Goal: Information Seeking & Learning: Learn about a topic

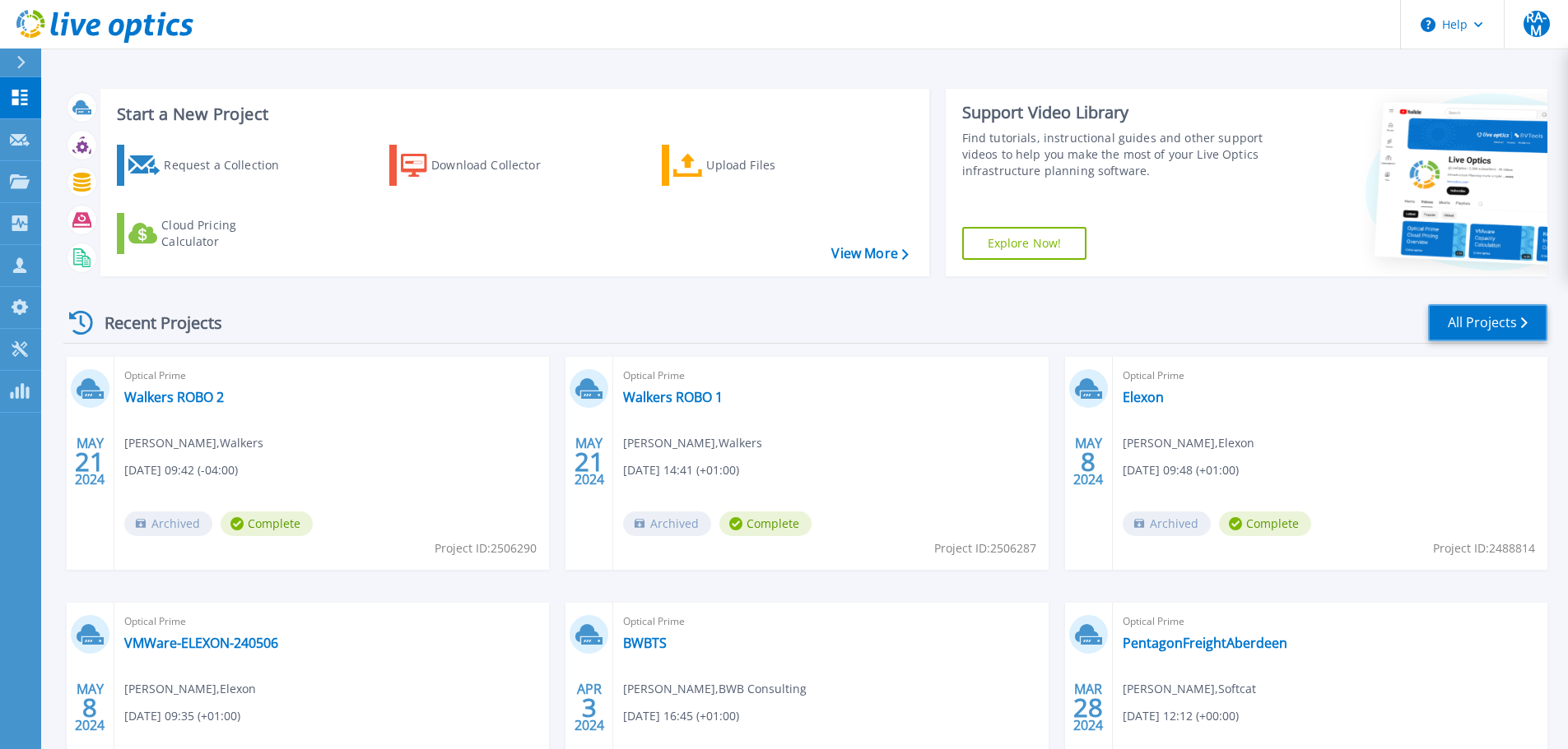
click at [1474, 310] on link "All Projects" at bounding box center [1488, 323] width 120 height 37
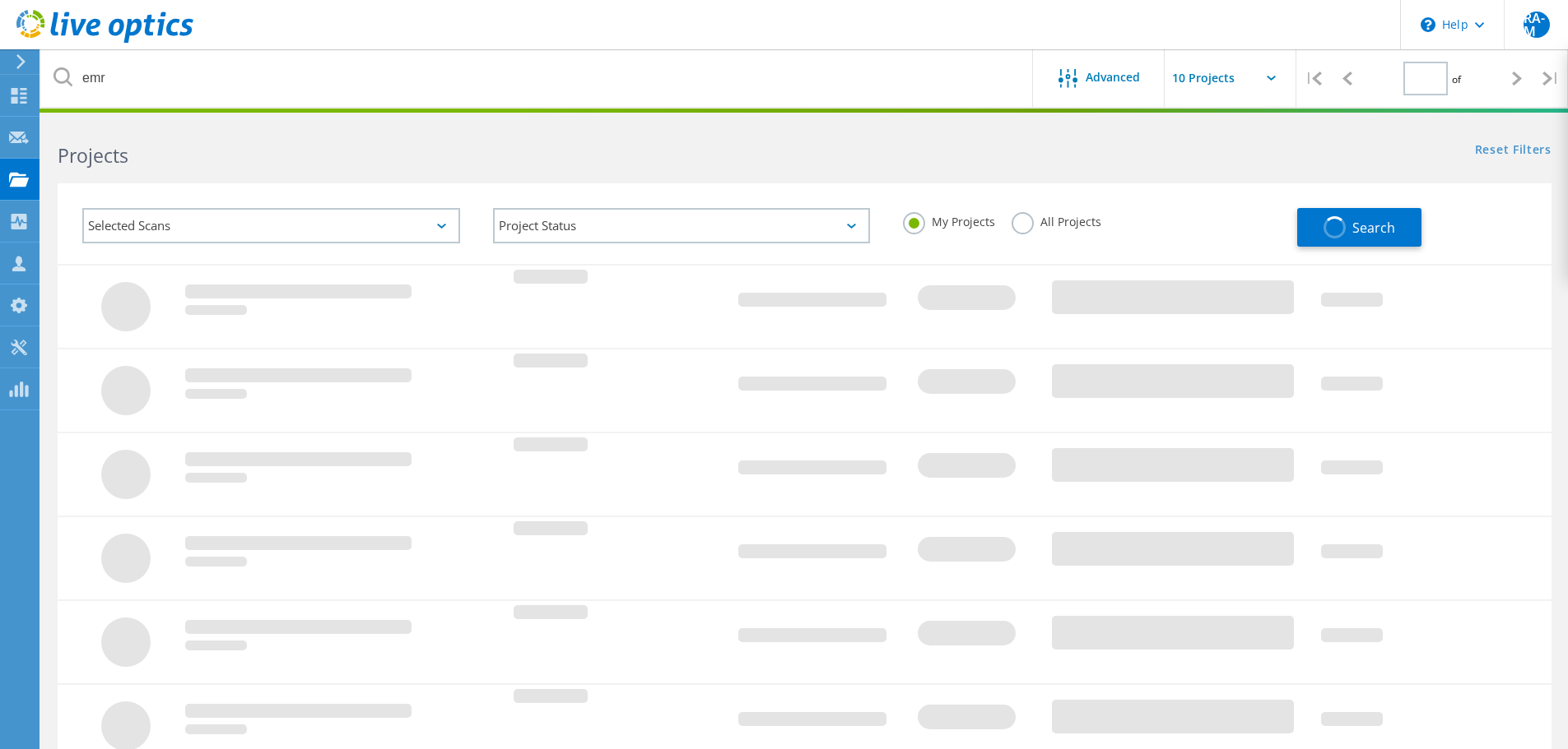
type input "1"
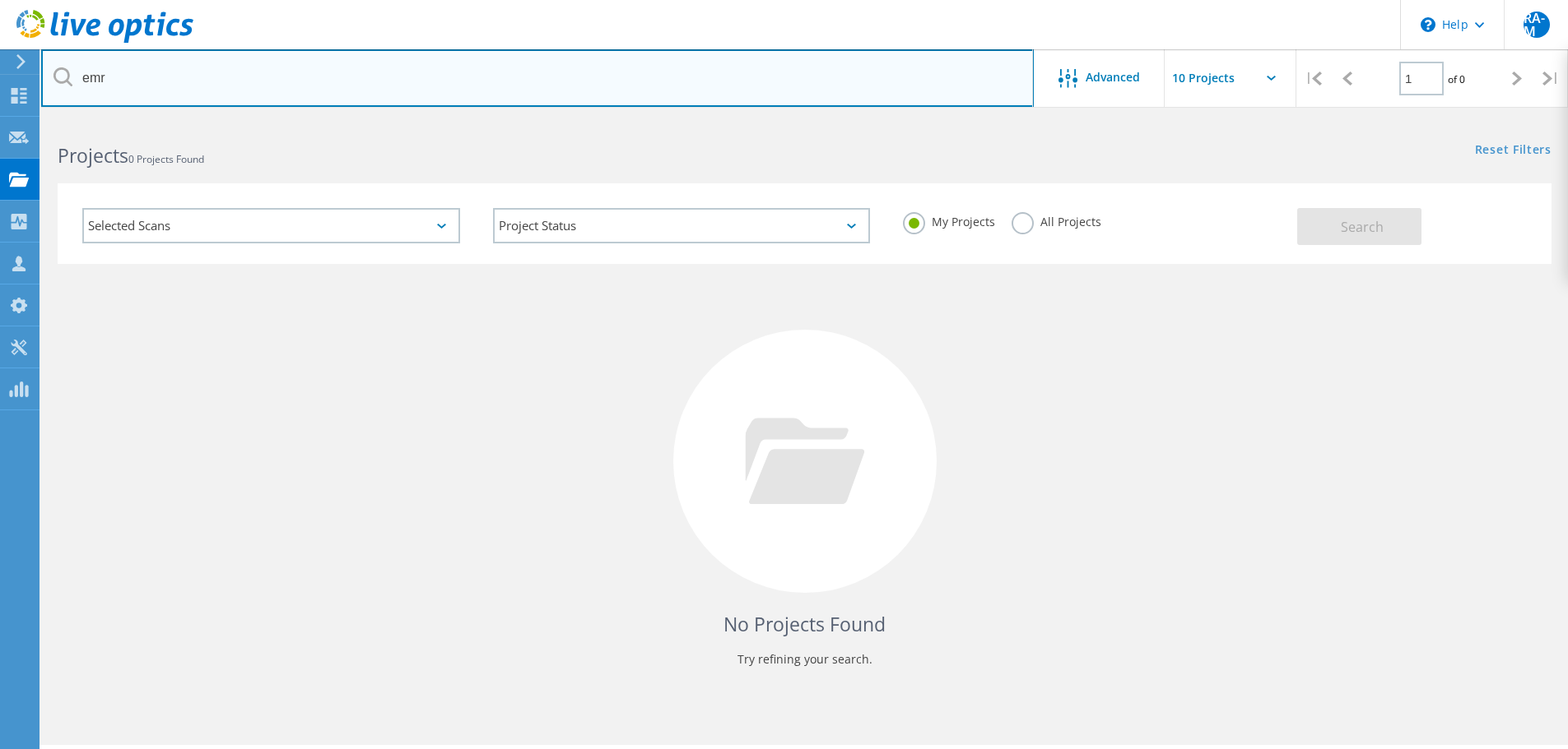
click at [389, 87] on input "emr" at bounding box center [537, 78] width 993 height 57
paste input "392223"
type input "3"
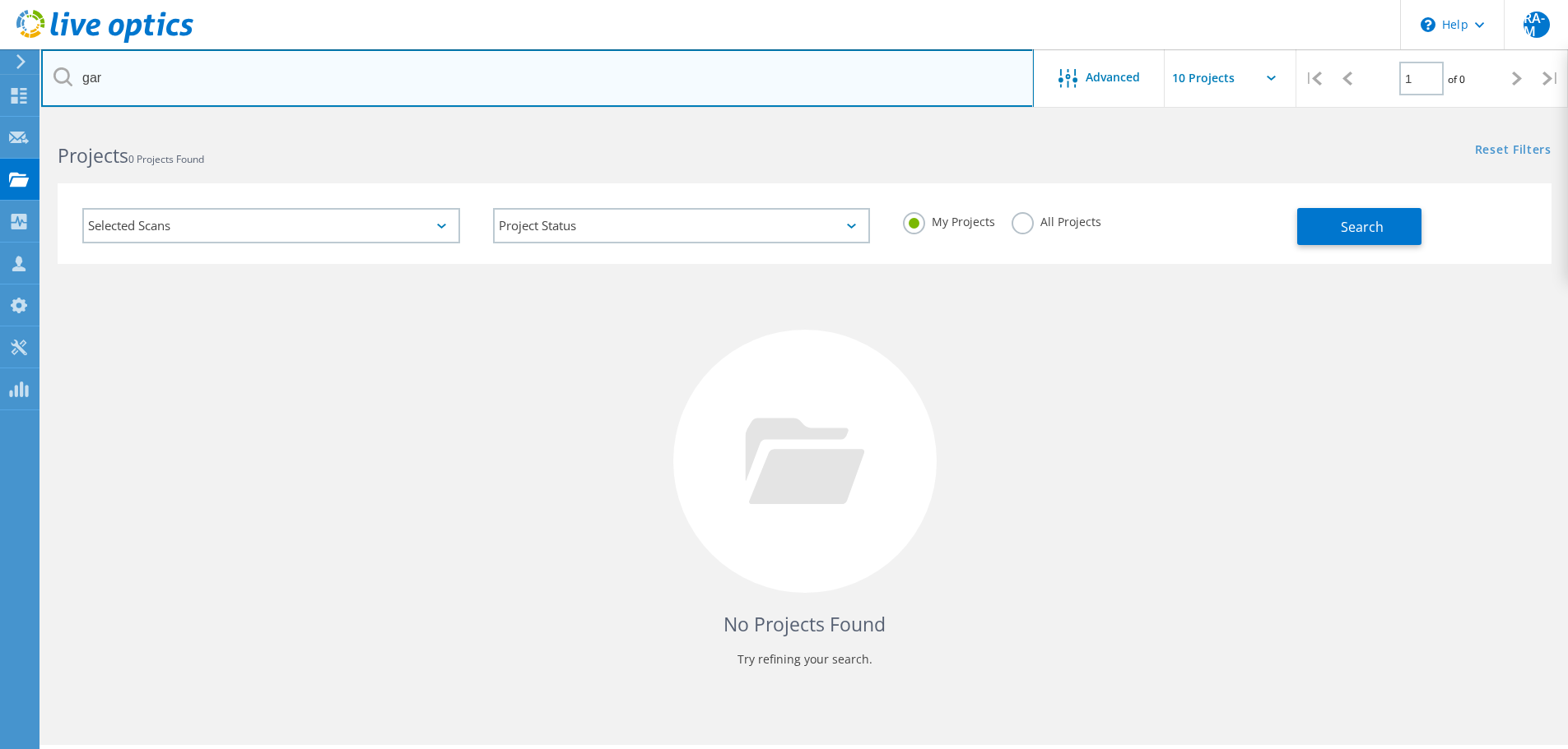
drag, startPoint x: 186, startPoint y: 77, endPoint x: 160, endPoint y: 77, distance: 26.0
click at [184, 77] on input "gar" at bounding box center [537, 78] width 993 height 57
type input "[PERSON_NAME]"
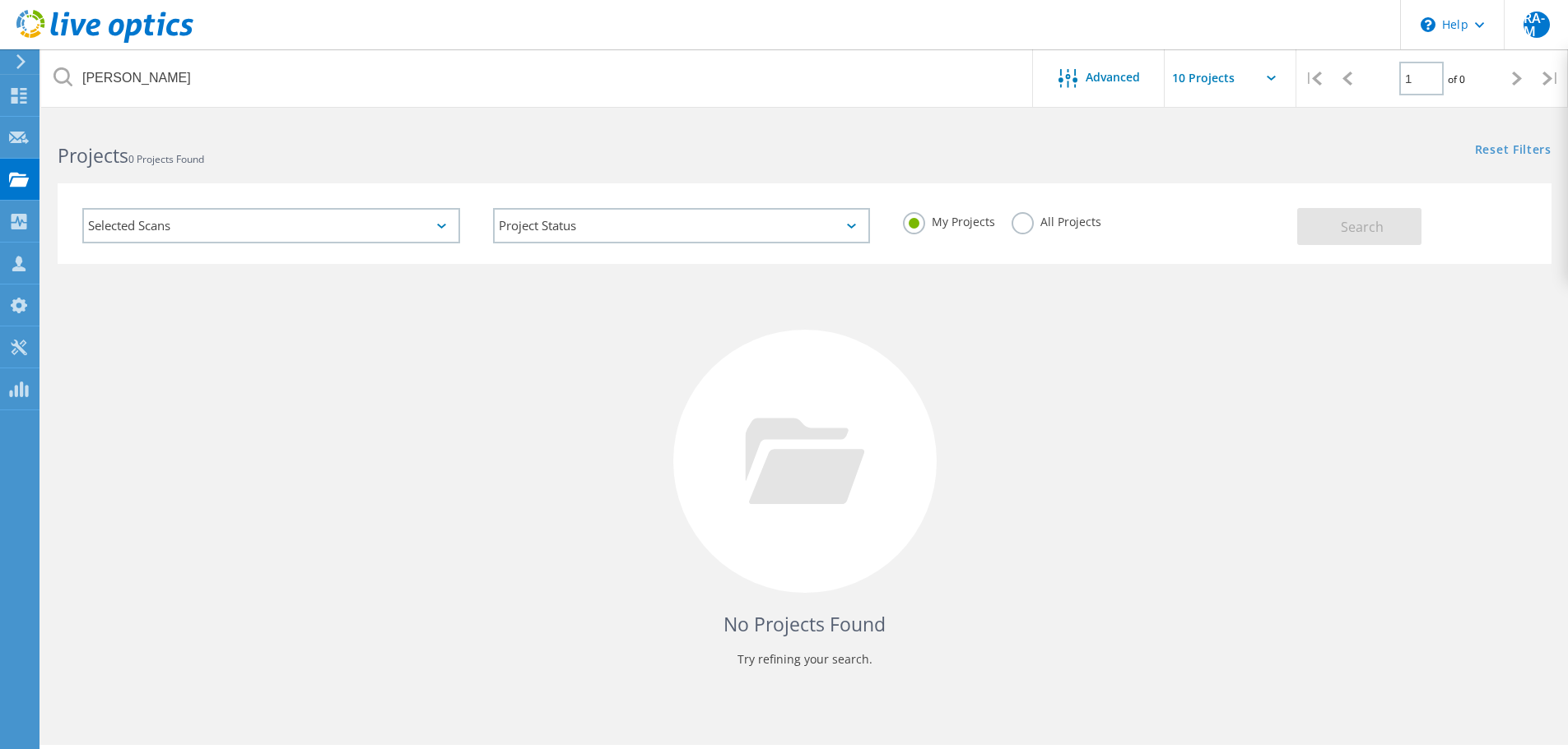
click at [1035, 216] on label "All Projects" at bounding box center [1056, 220] width 90 height 16
click at [0, 0] on input "All Projects" at bounding box center [0, 0] width 0 height 0
click at [1343, 223] on span "Search" at bounding box center [1362, 227] width 43 height 19
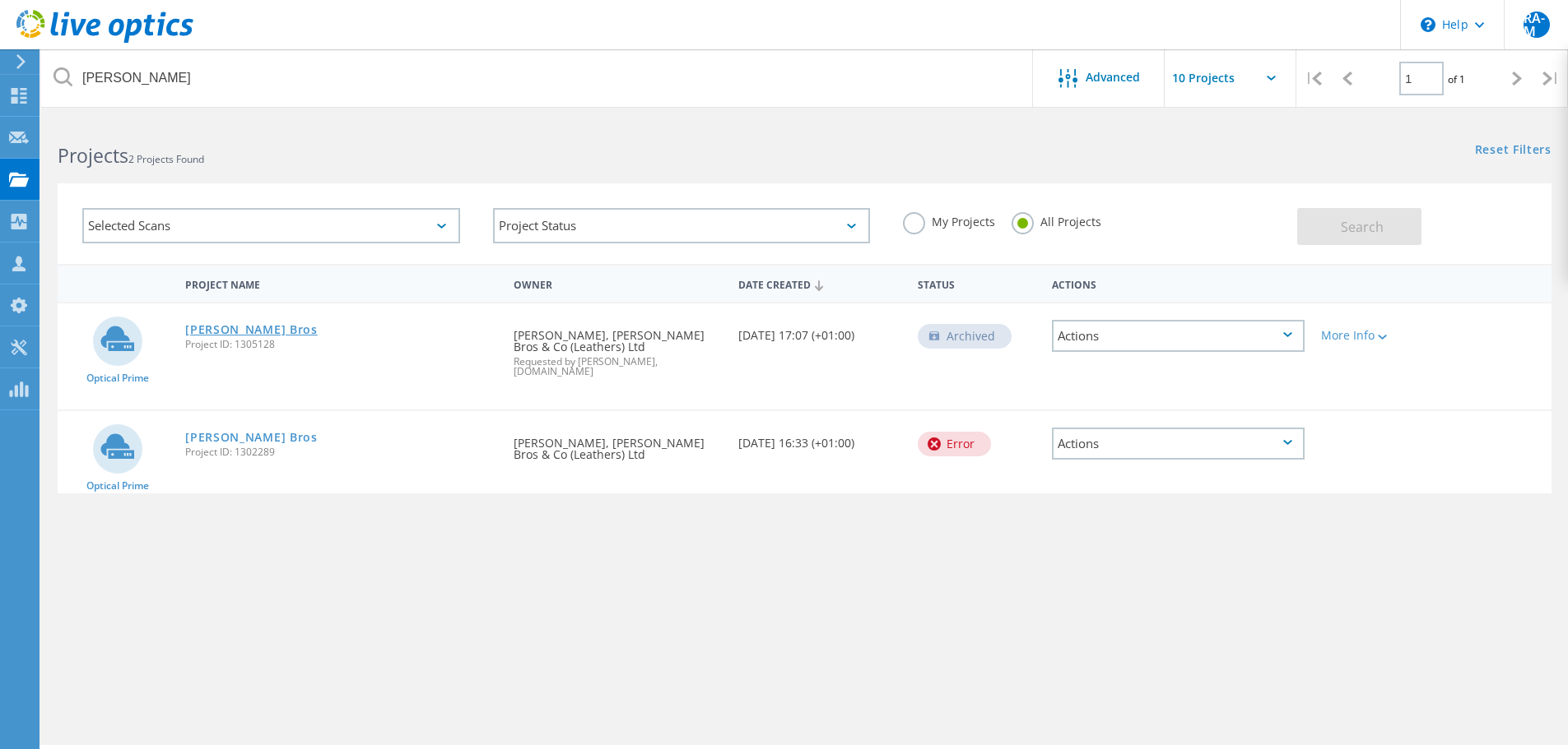
click at [236, 333] on link "[PERSON_NAME] Bros" at bounding box center [251, 330] width 132 height 12
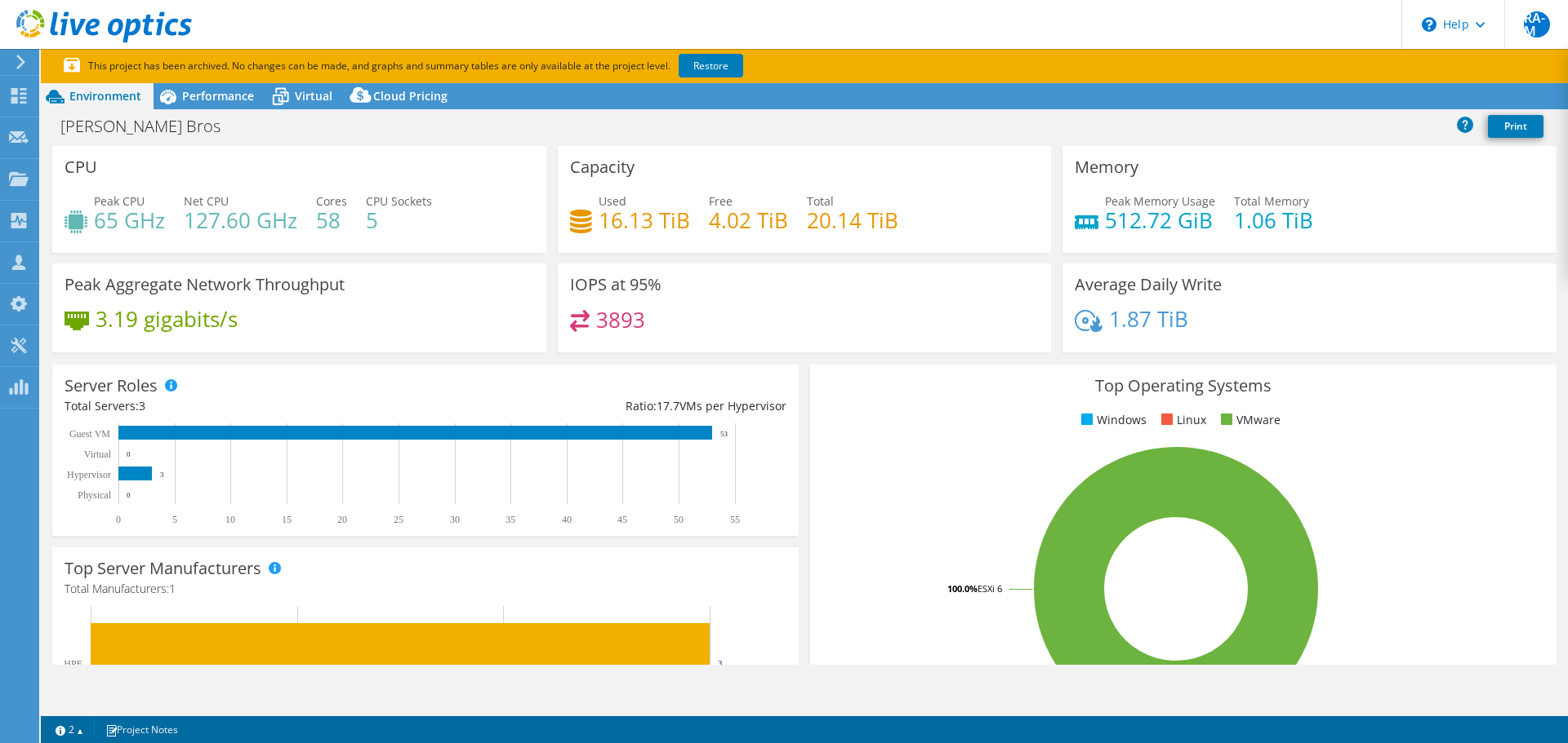
select select "USD"
click at [240, 94] on span "Performance" at bounding box center [218, 96] width 72 height 16
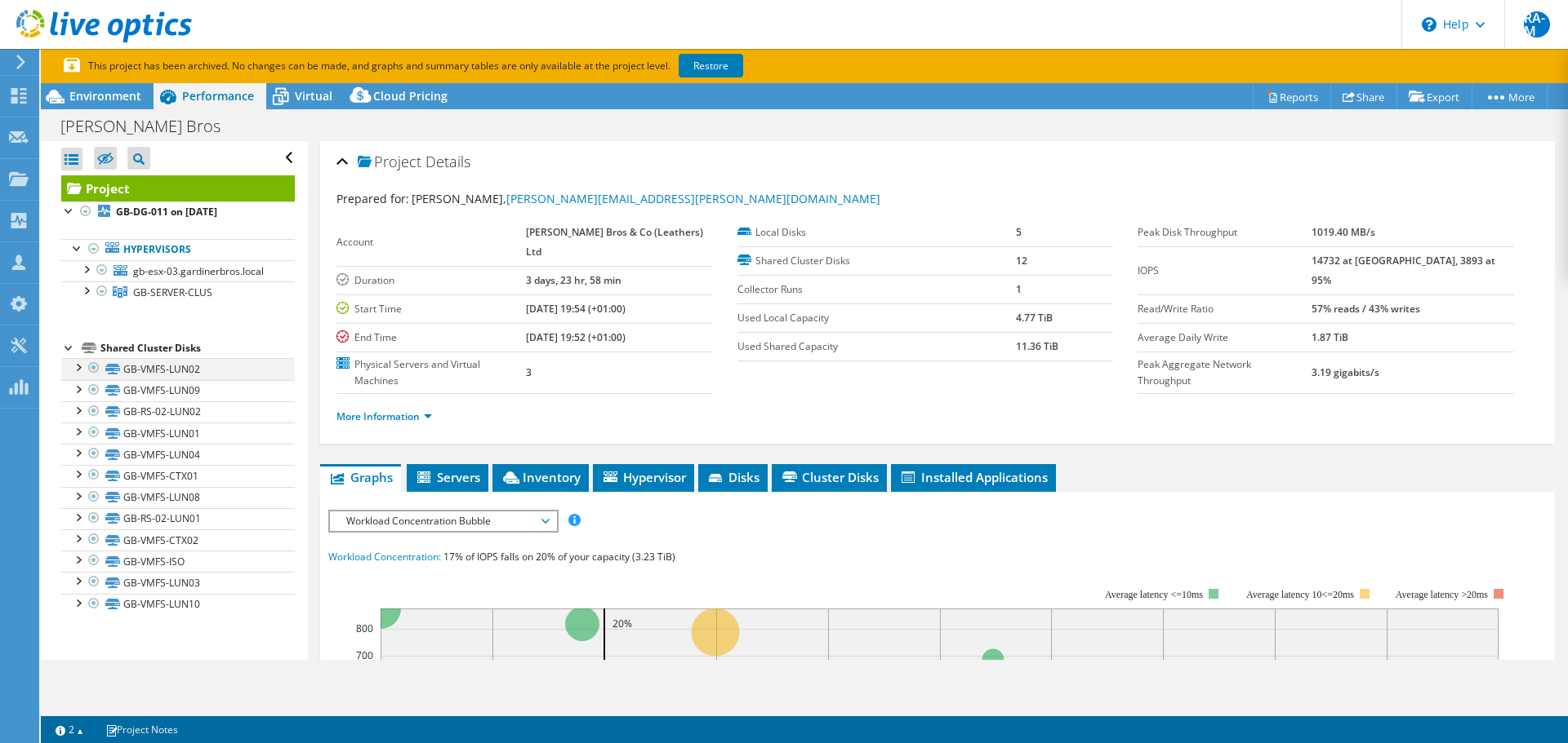
click at [77, 375] on div at bounding box center [78, 366] width 17 height 17
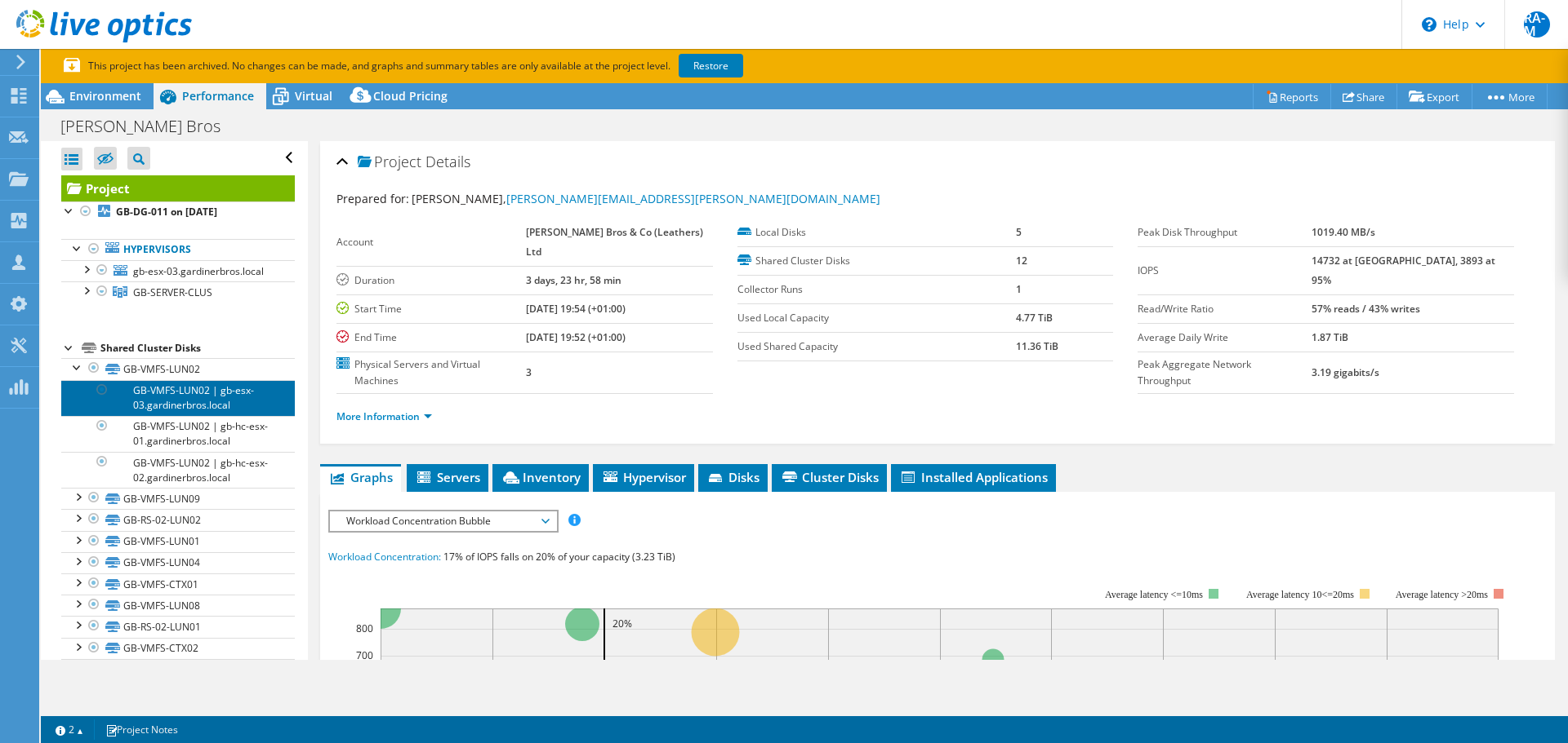
click at [158, 404] on link "GB-VMFS-LUN02 | gb-esx-03.gardinerbros.local" at bounding box center [178, 397] width 234 height 36
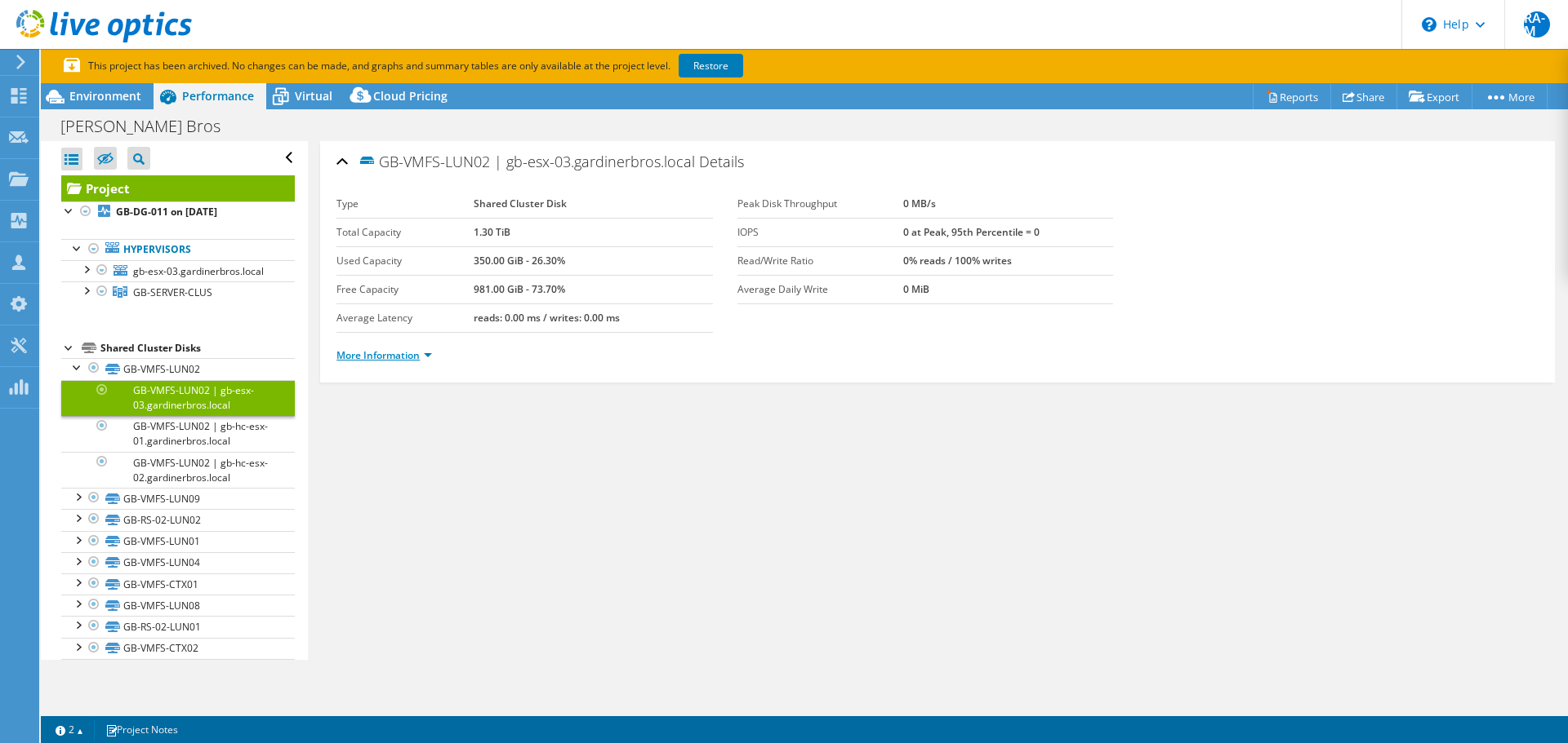
click at [398, 350] on link "More Information" at bounding box center [384, 355] width 95 height 14
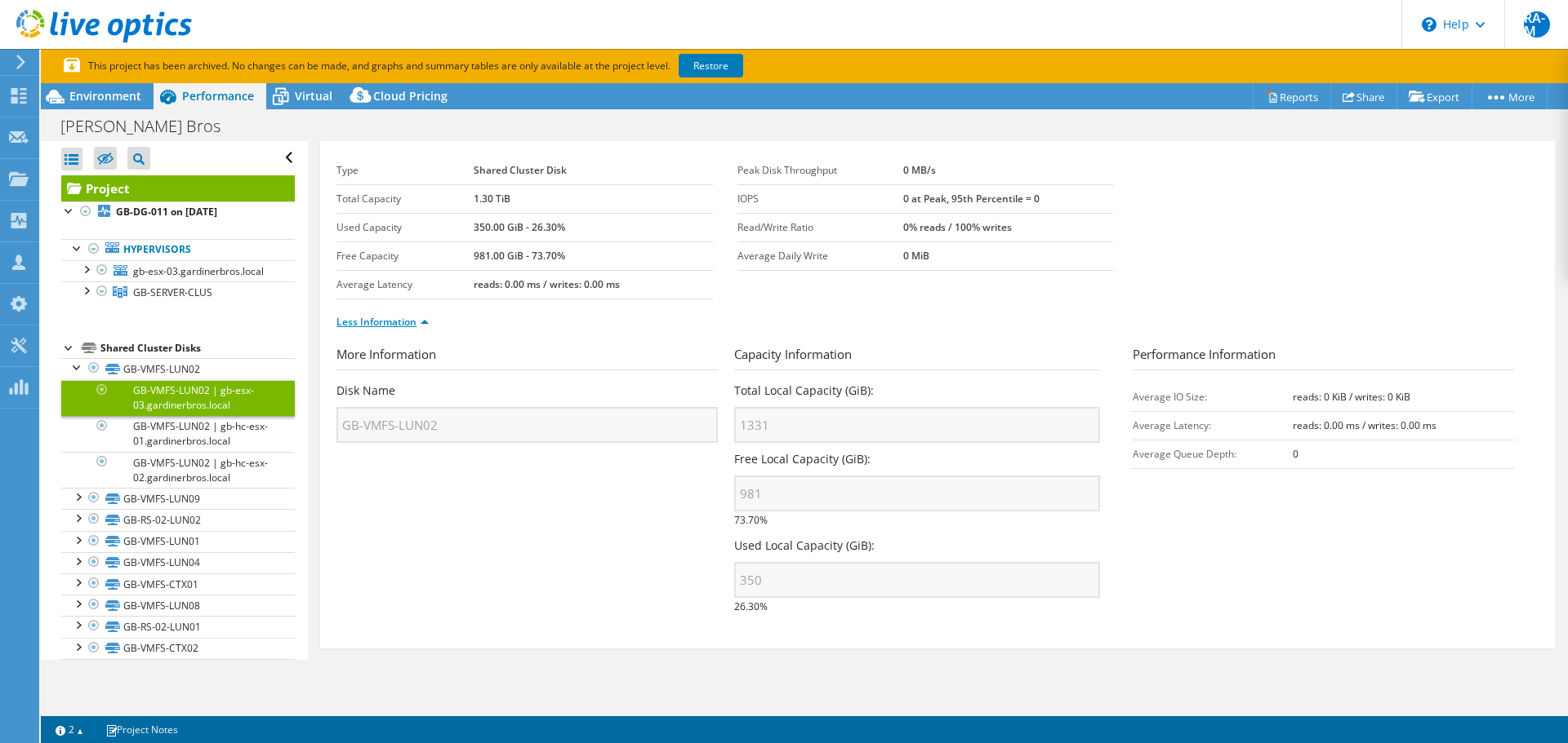
scroll to position [51, 0]
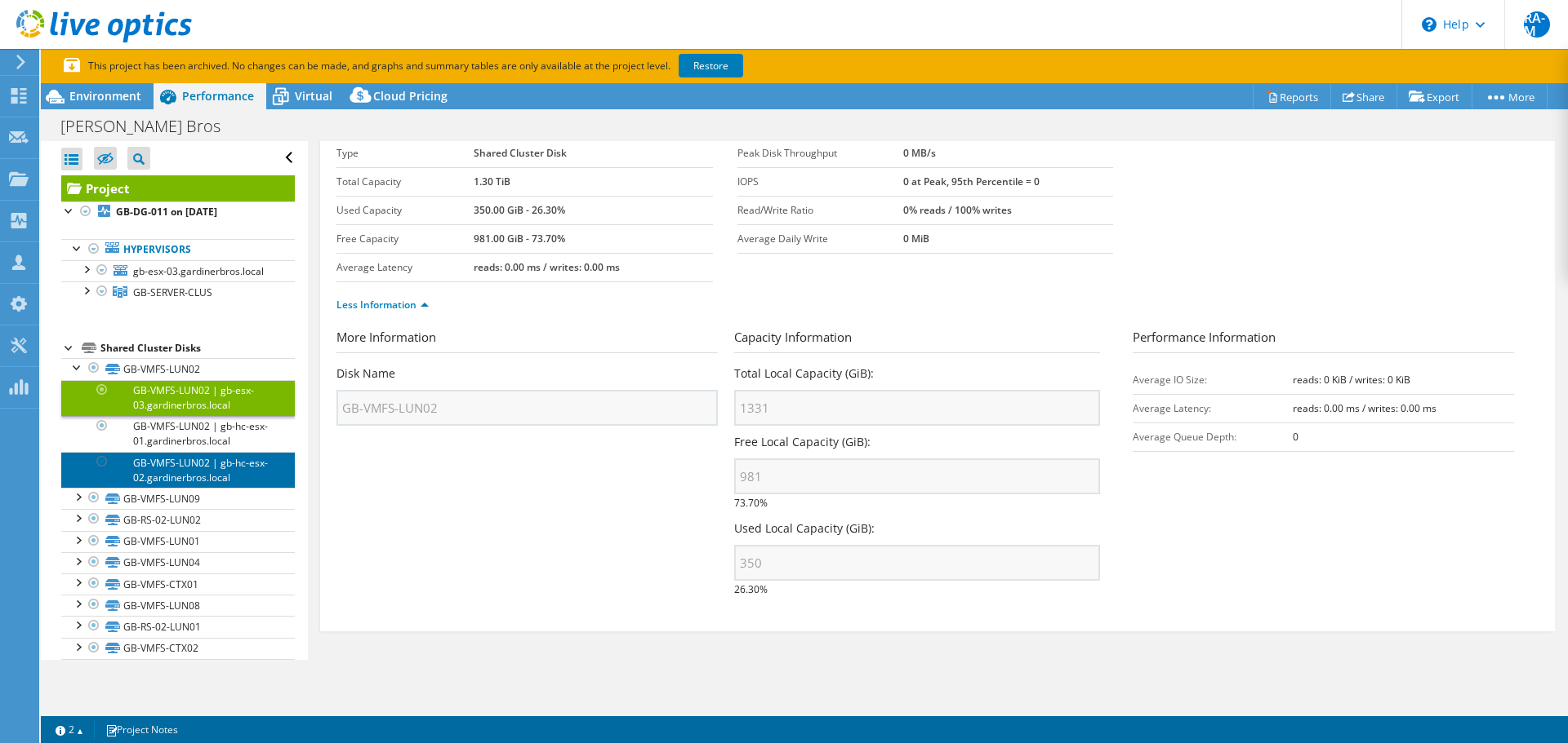
click at [199, 481] on link "GB-VMFS-LUN02 | gb-hc-esx-02.gardinerbros.local" at bounding box center [178, 469] width 234 height 36
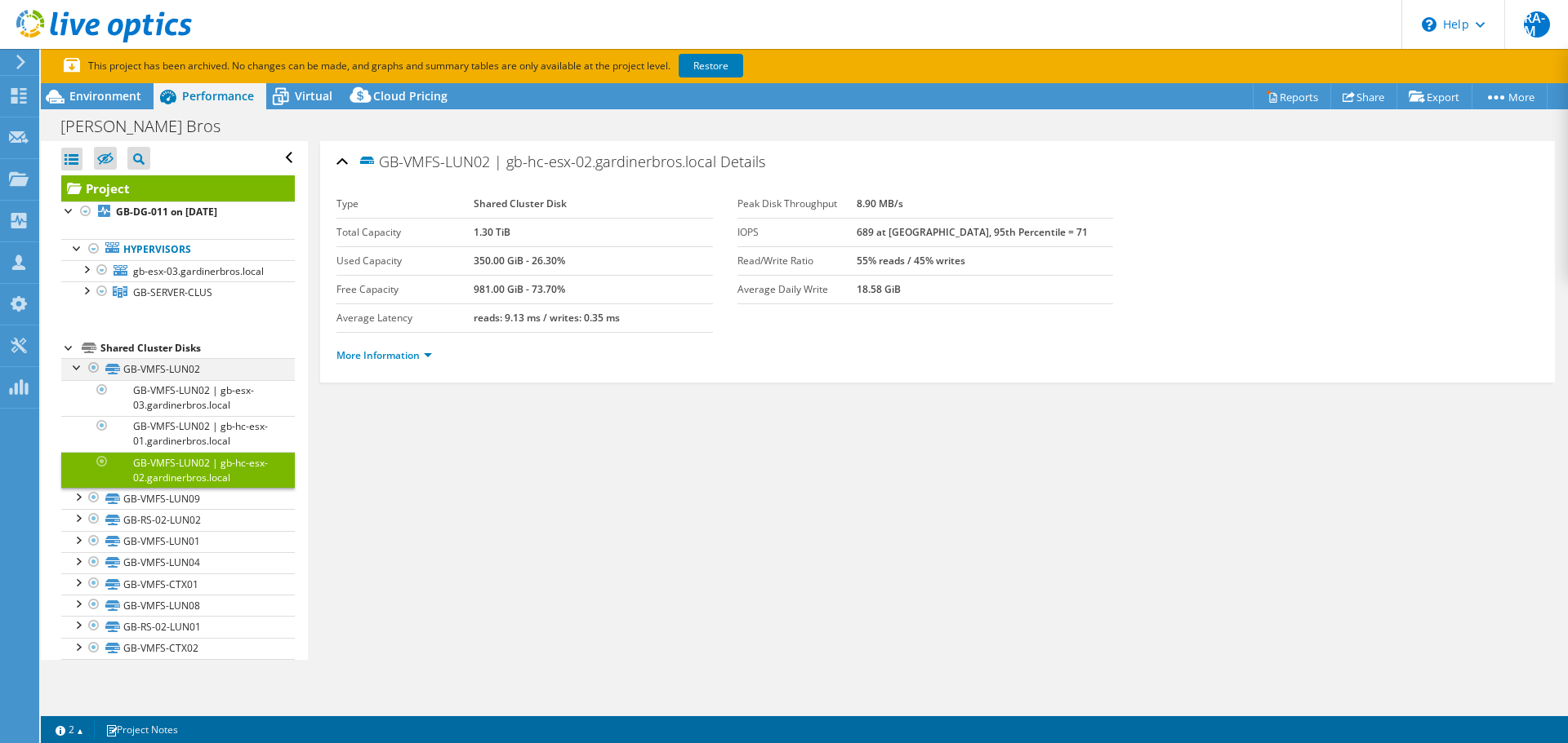
click at [79, 375] on div at bounding box center [78, 366] width 17 height 17
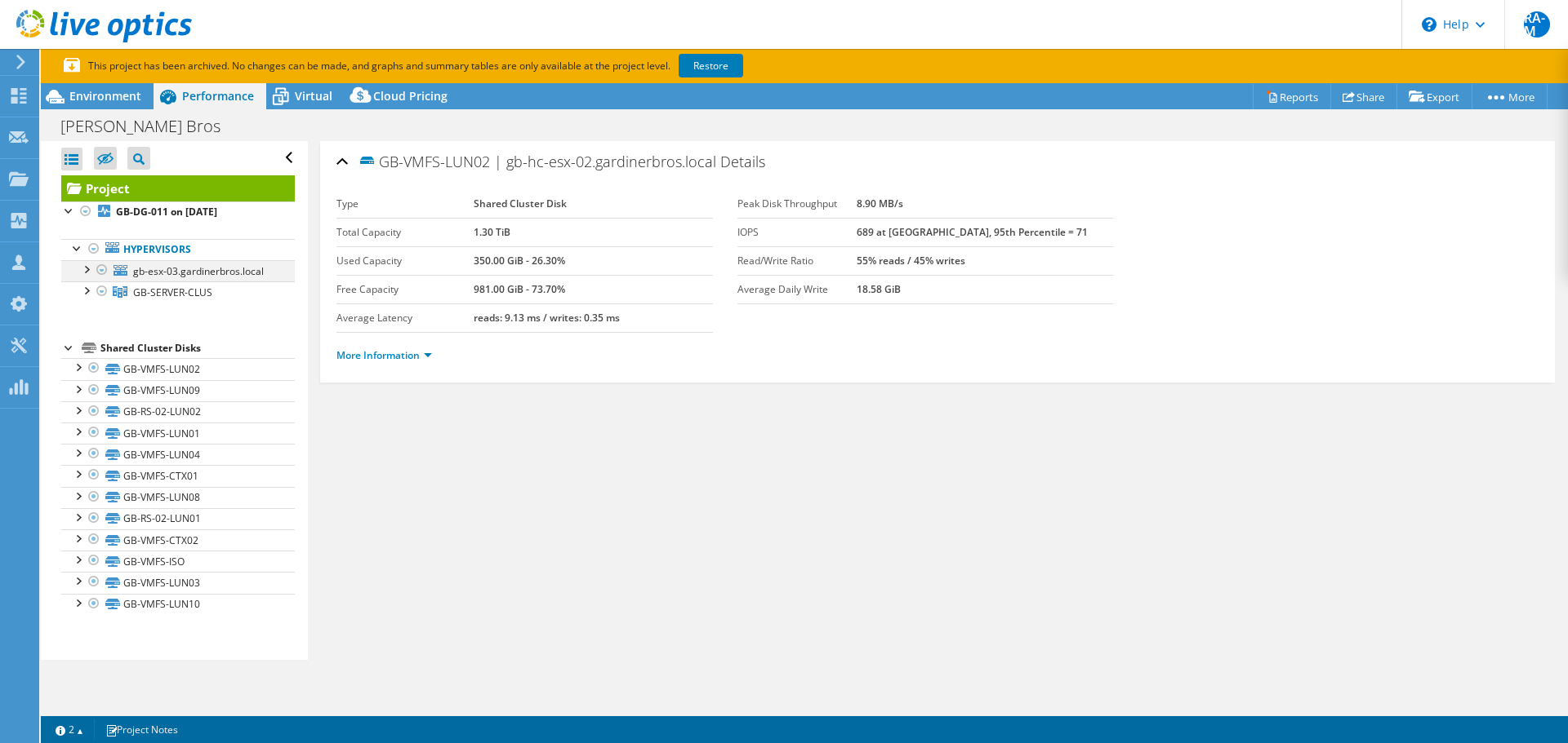
click at [89, 270] on div at bounding box center [86, 269] width 17 height 17
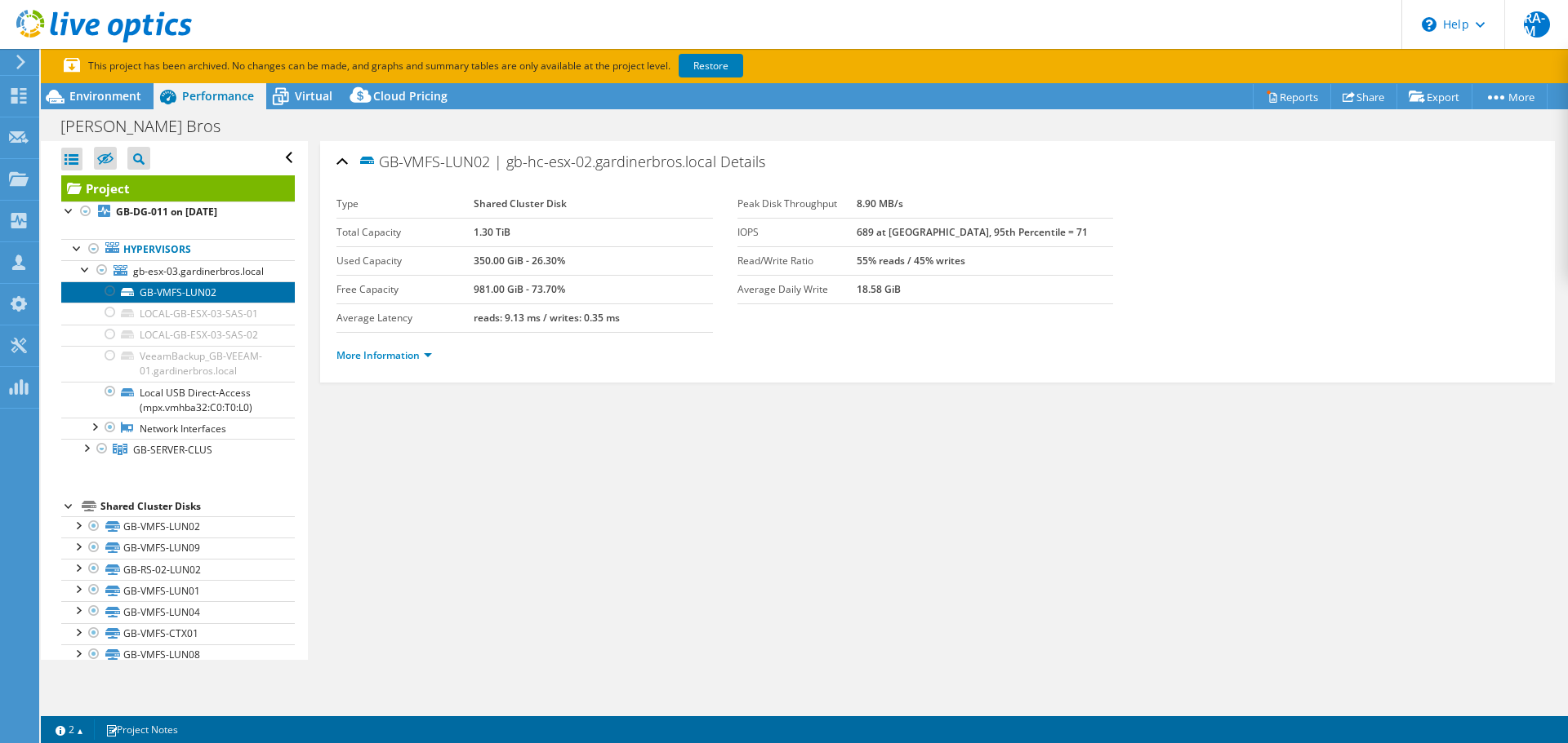
click at [141, 303] on link "GB-VMFS-LUN02" at bounding box center [178, 291] width 234 height 21
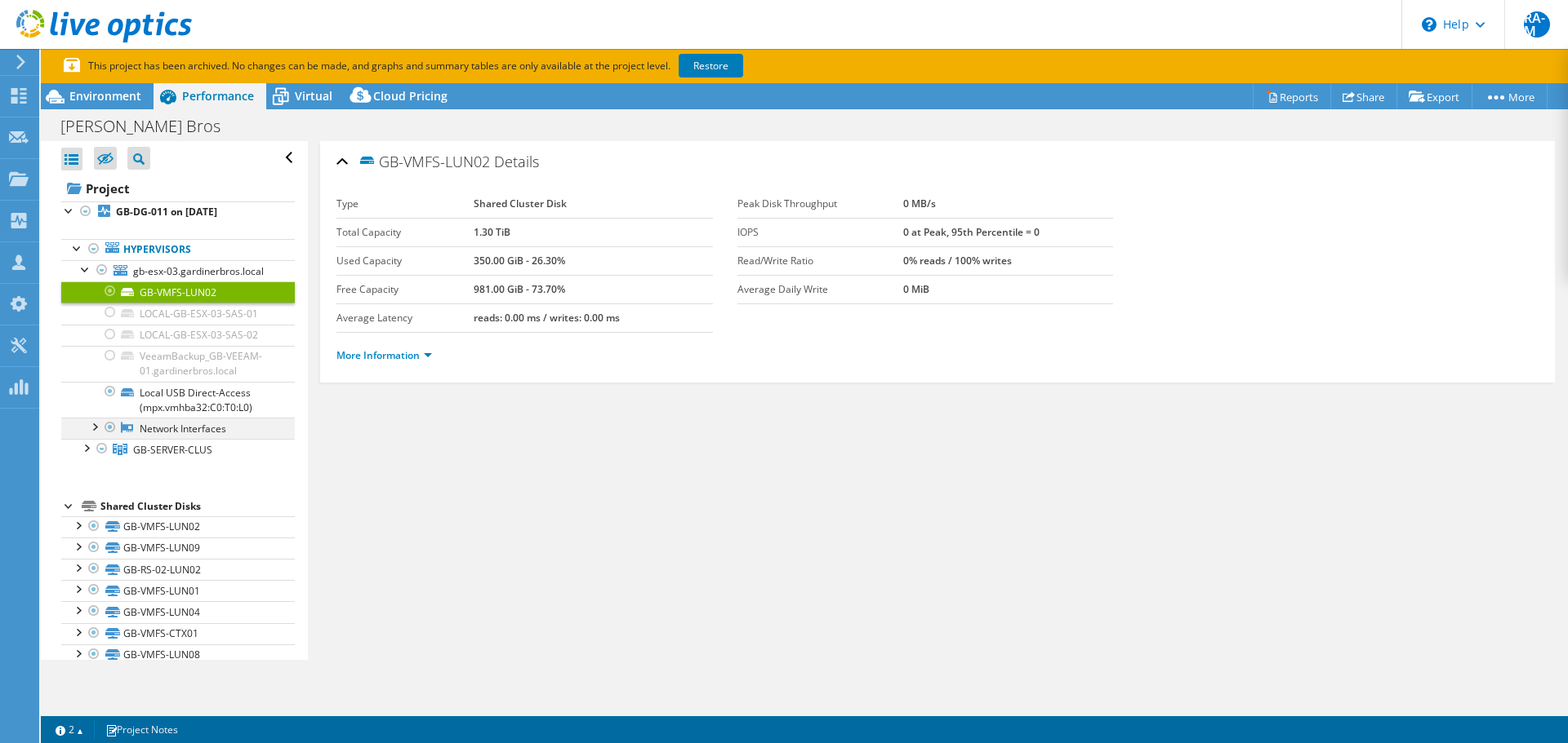
click at [97, 434] on div at bounding box center [94, 426] width 17 height 17
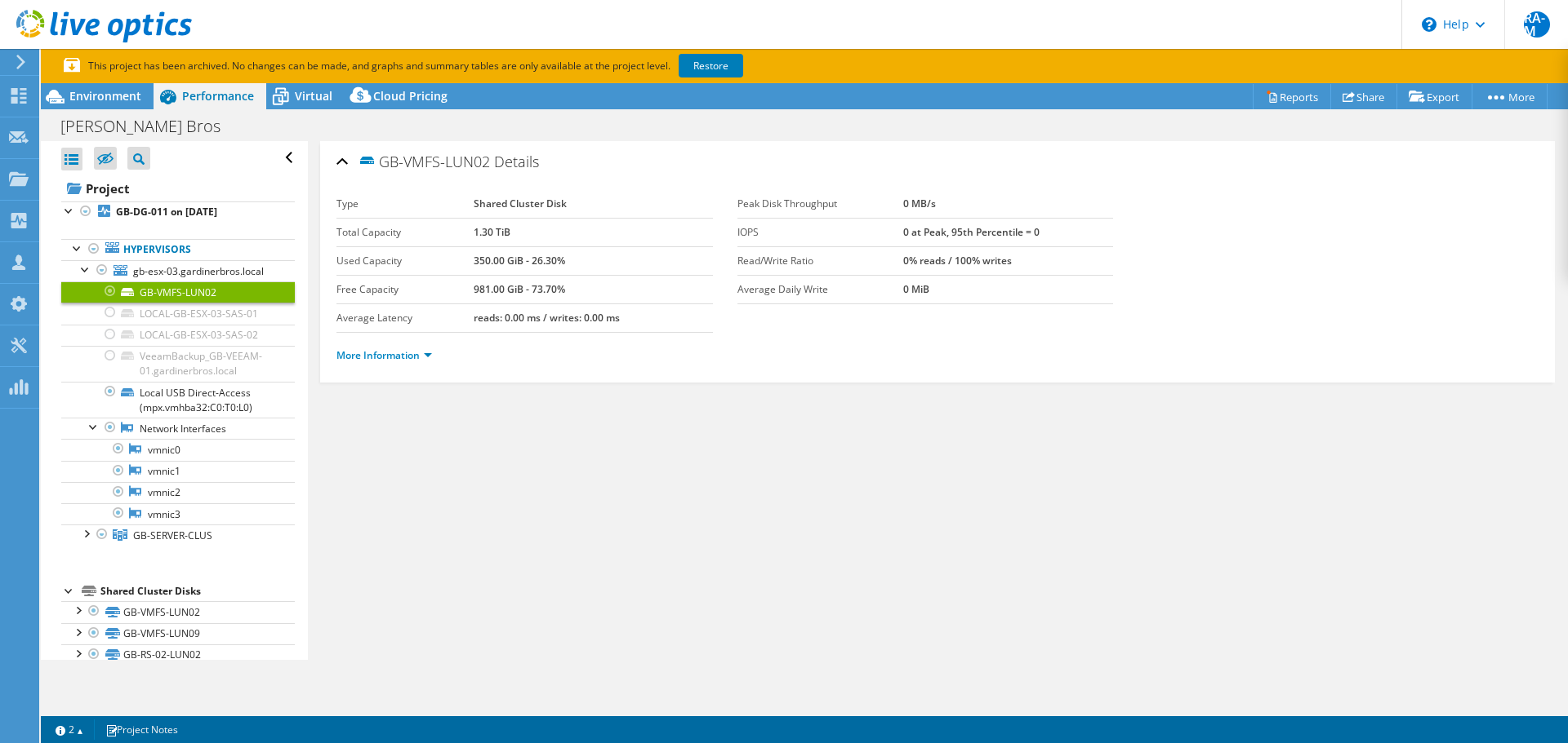
click at [335, 353] on div "GB-VMFS-LUN02 Details Type Shared Cluster Disk Total Capacity 1.30 TiB Used Cap…" at bounding box center [937, 261] width 1235 height 241
click at [356, 354] on link "More Information" at bounding box center [384, 355] width 95 height 14
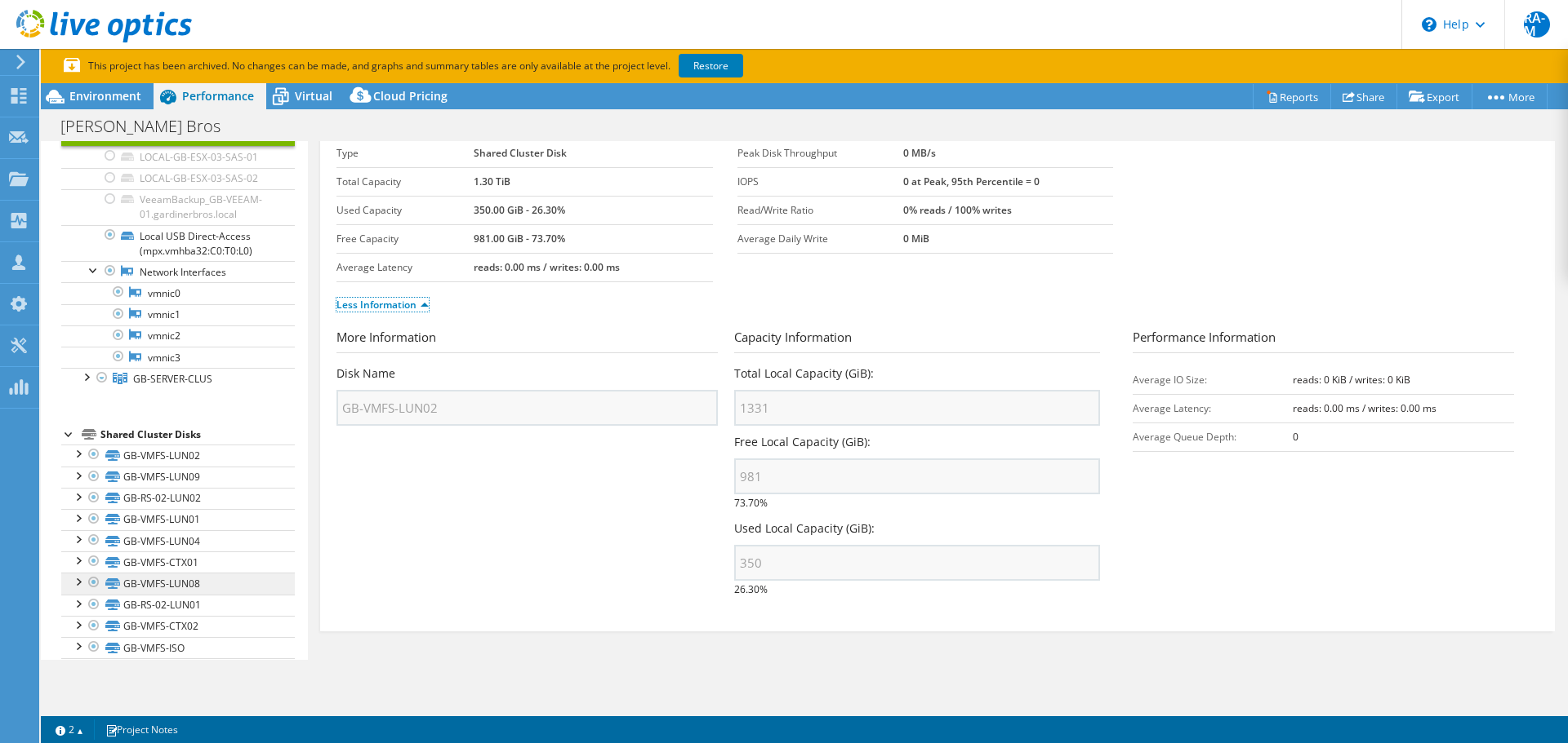
scroll to position [233, 0]
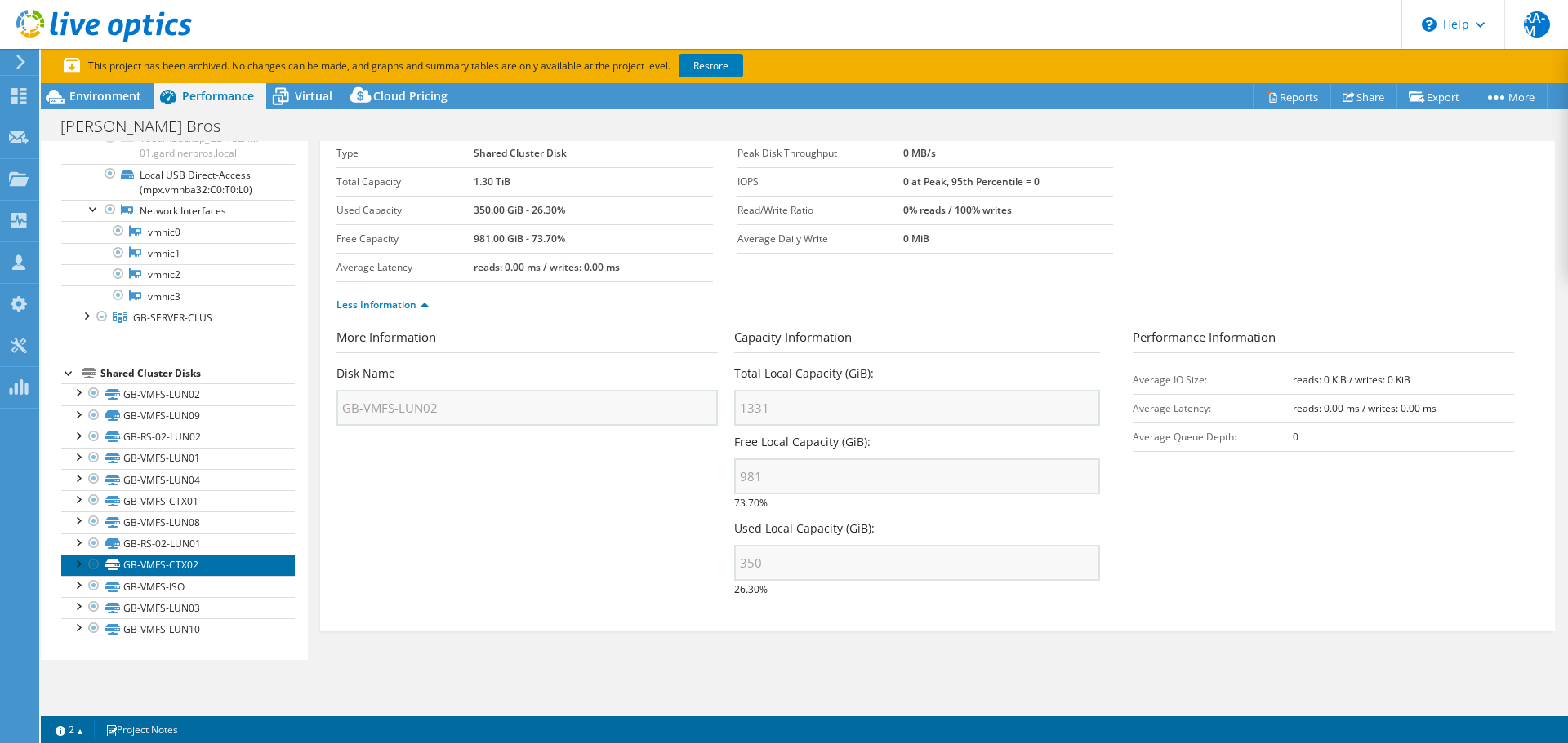
click at [166, 559] on link "GB-VMFS-CTX02" at bounding box center [178, 565] width 234 height 21
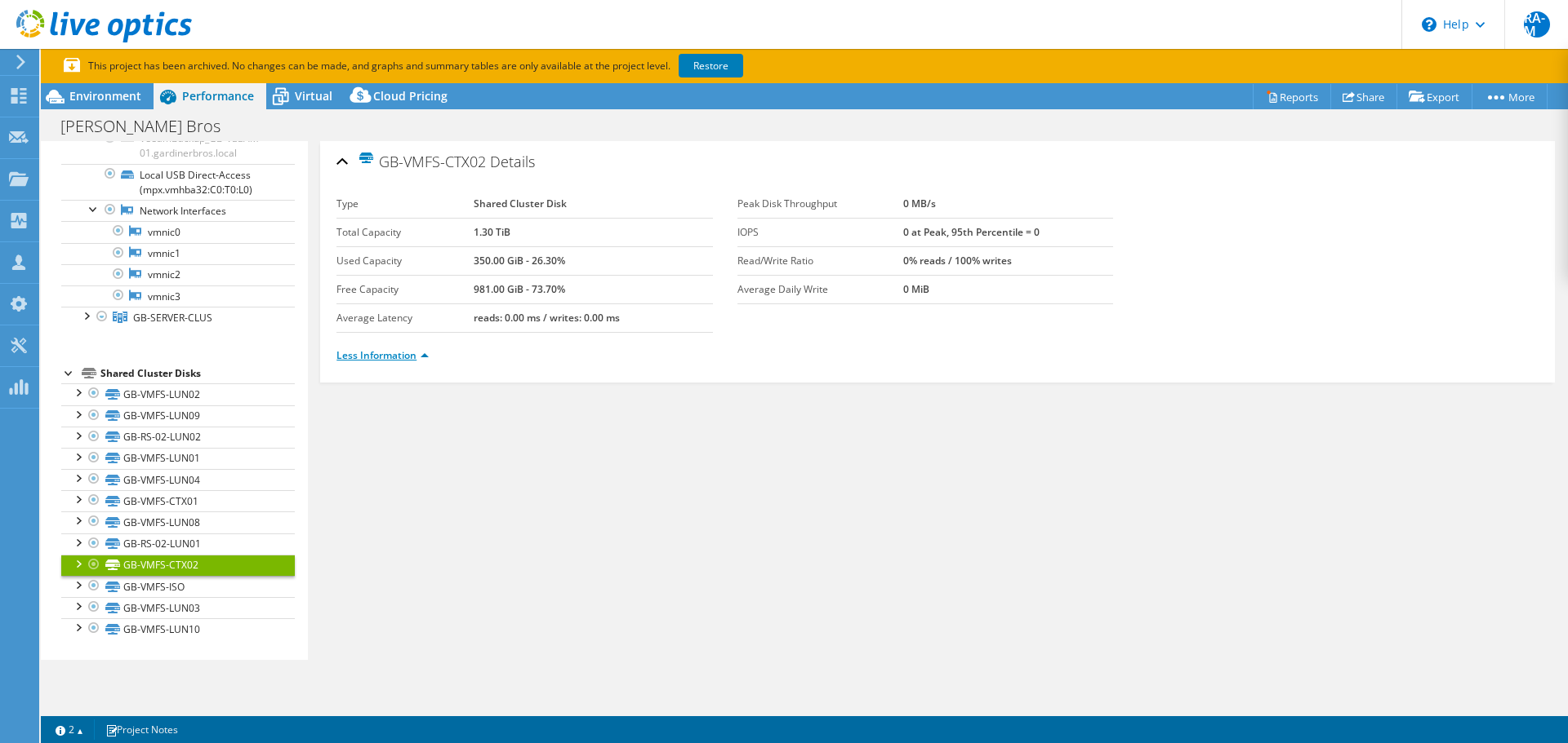
click at [343, 358] on link "Less Information" at bounding box center [383, 355] width 92 height 14
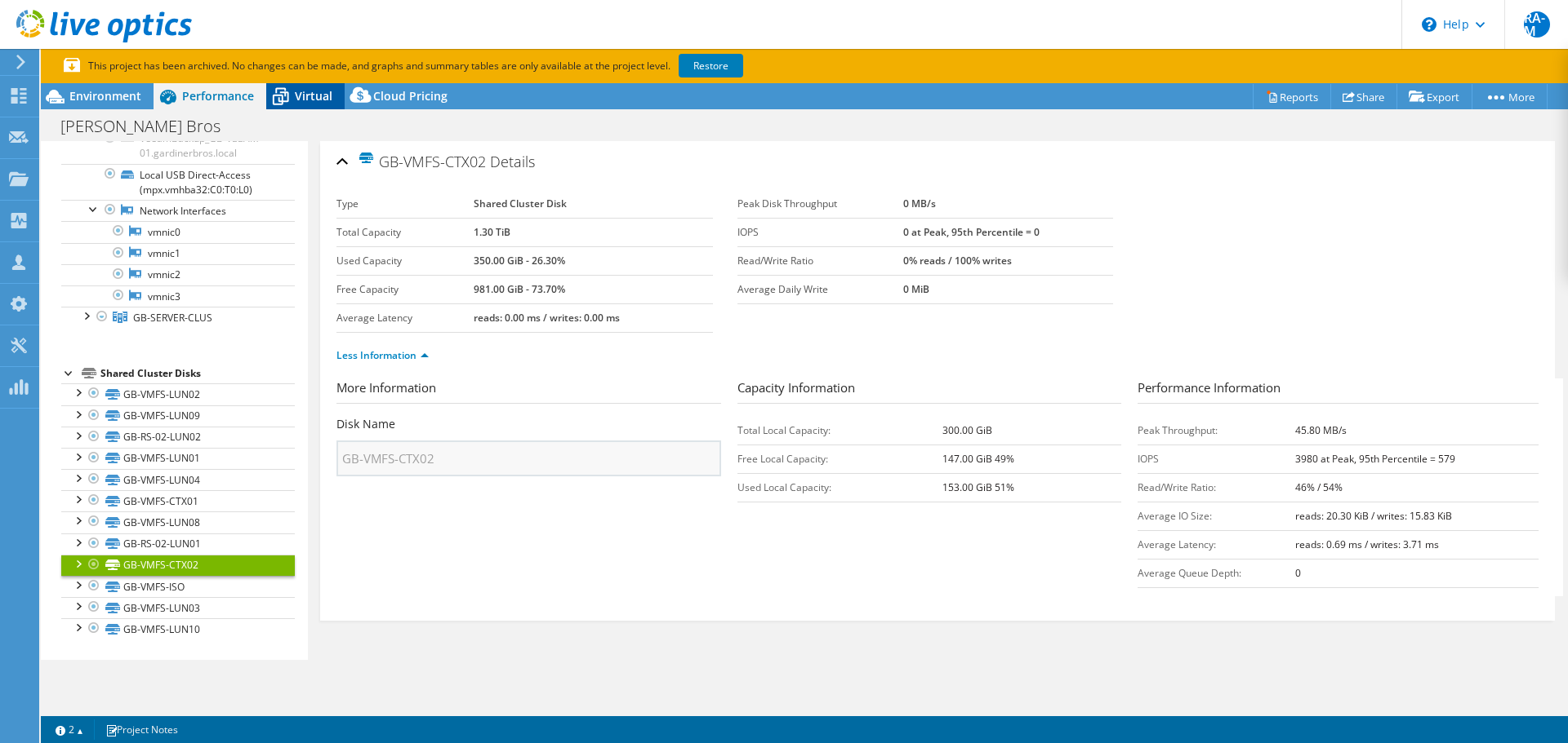
click at [313, 106] on div "Virtual" at bounding box center [306, 96] width 79 height 26
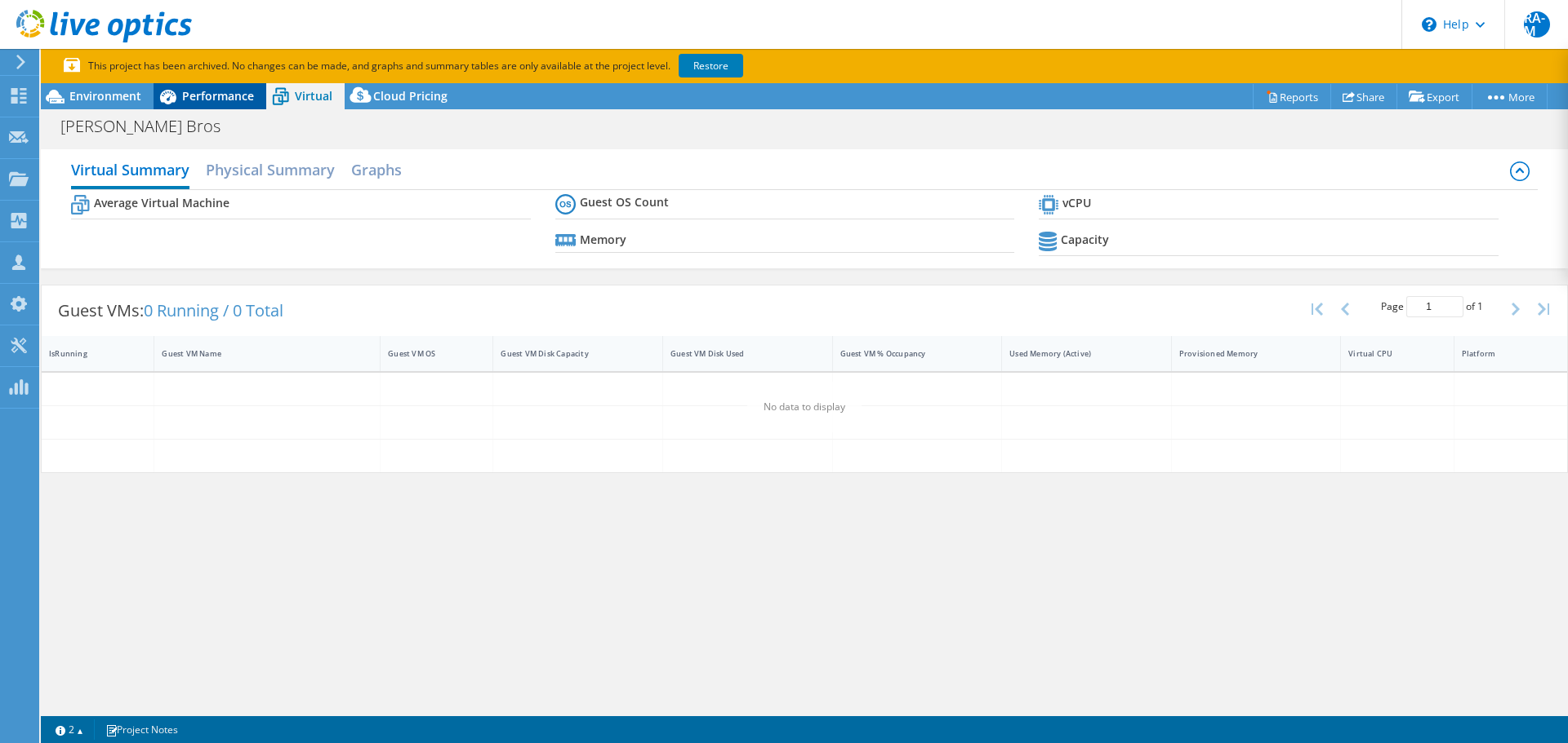
click at [237, 98] on span "Performance" at bounding box center [218, 96] width 72 height 16
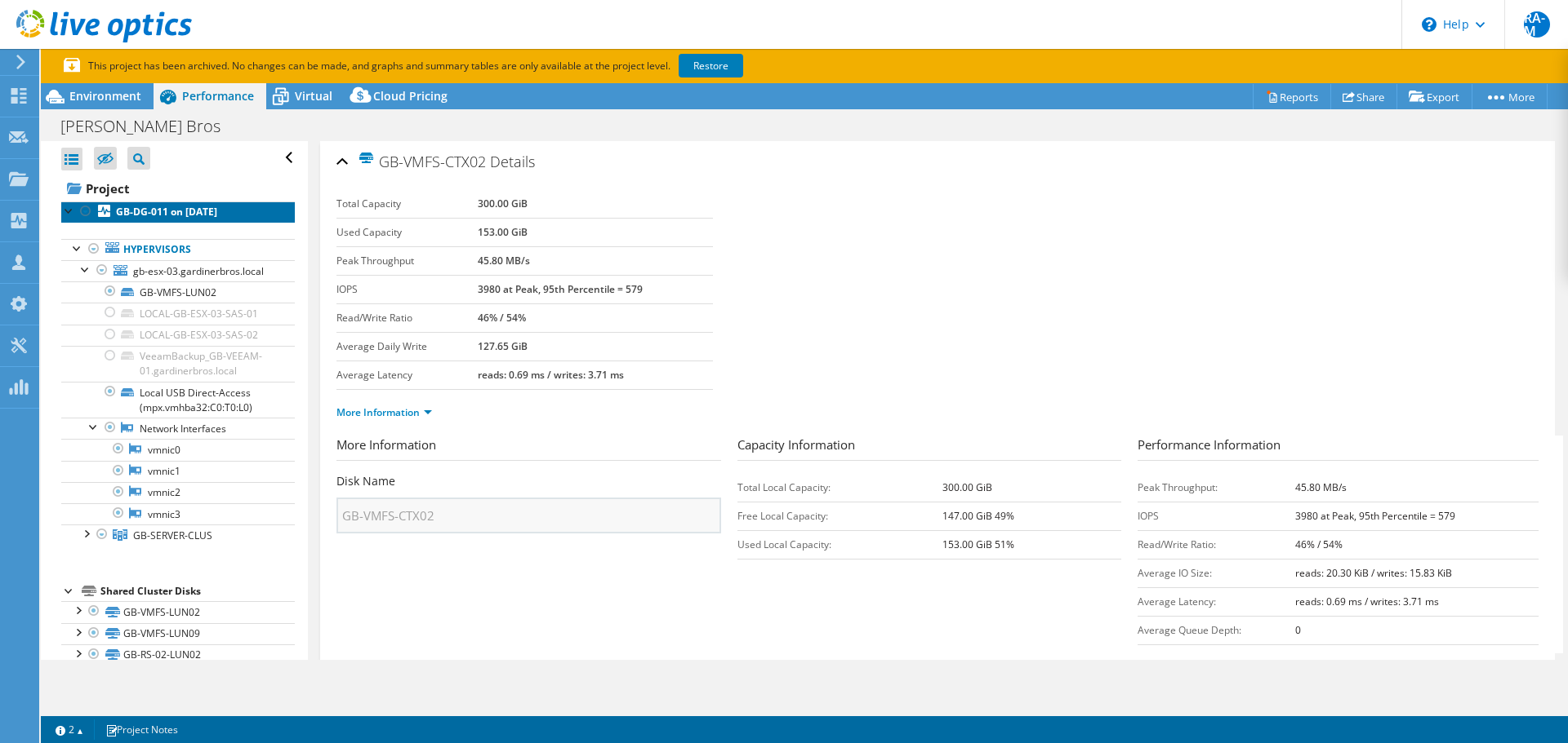
click at [135, 203] on link "GB-DG-011 on 5/13/2021" at bounding box center [178, 211] width 234 height 21
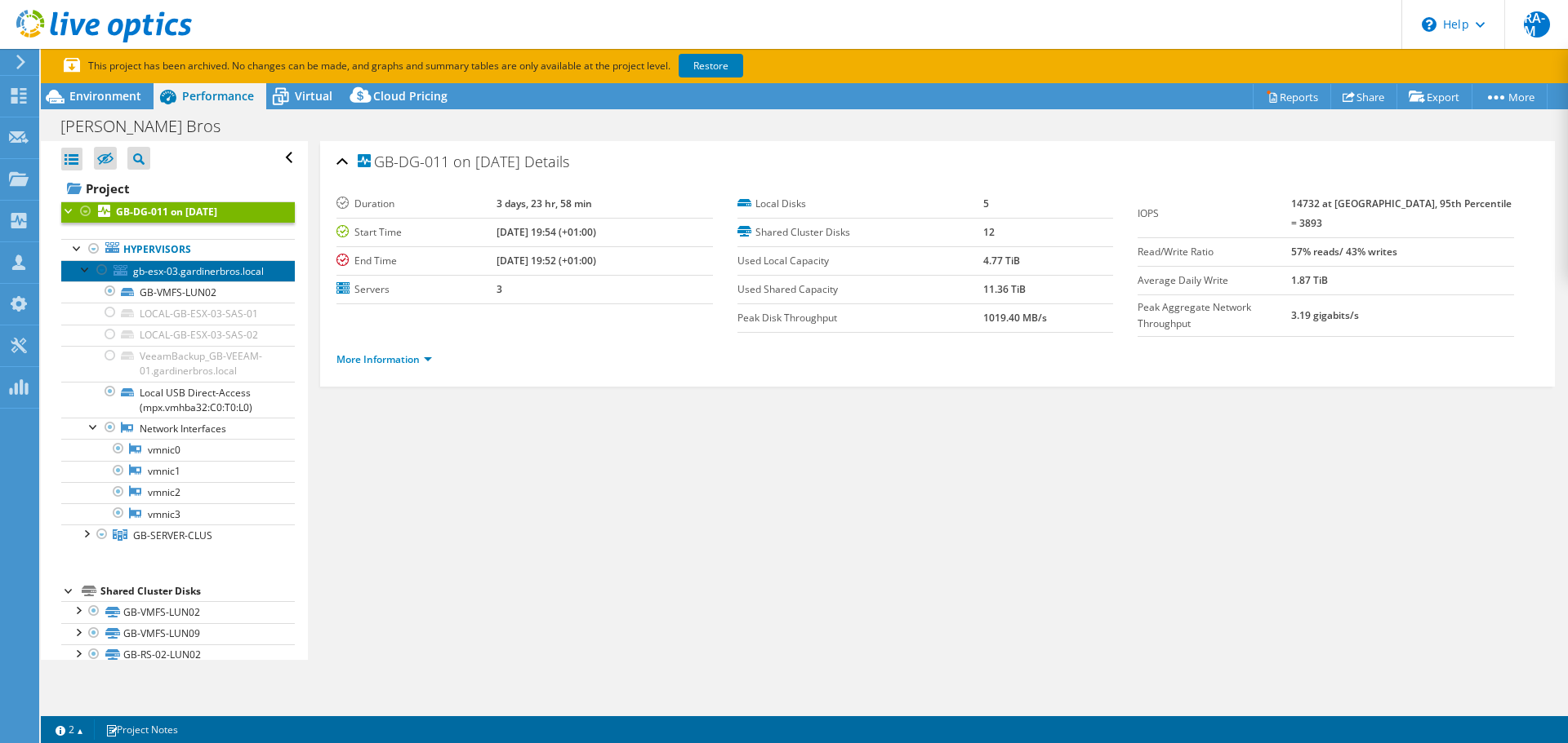
click at [149, 276] on span "gb-esx-03.gardinerbros.local" at bounding box center [198, 271] width 130 height 14
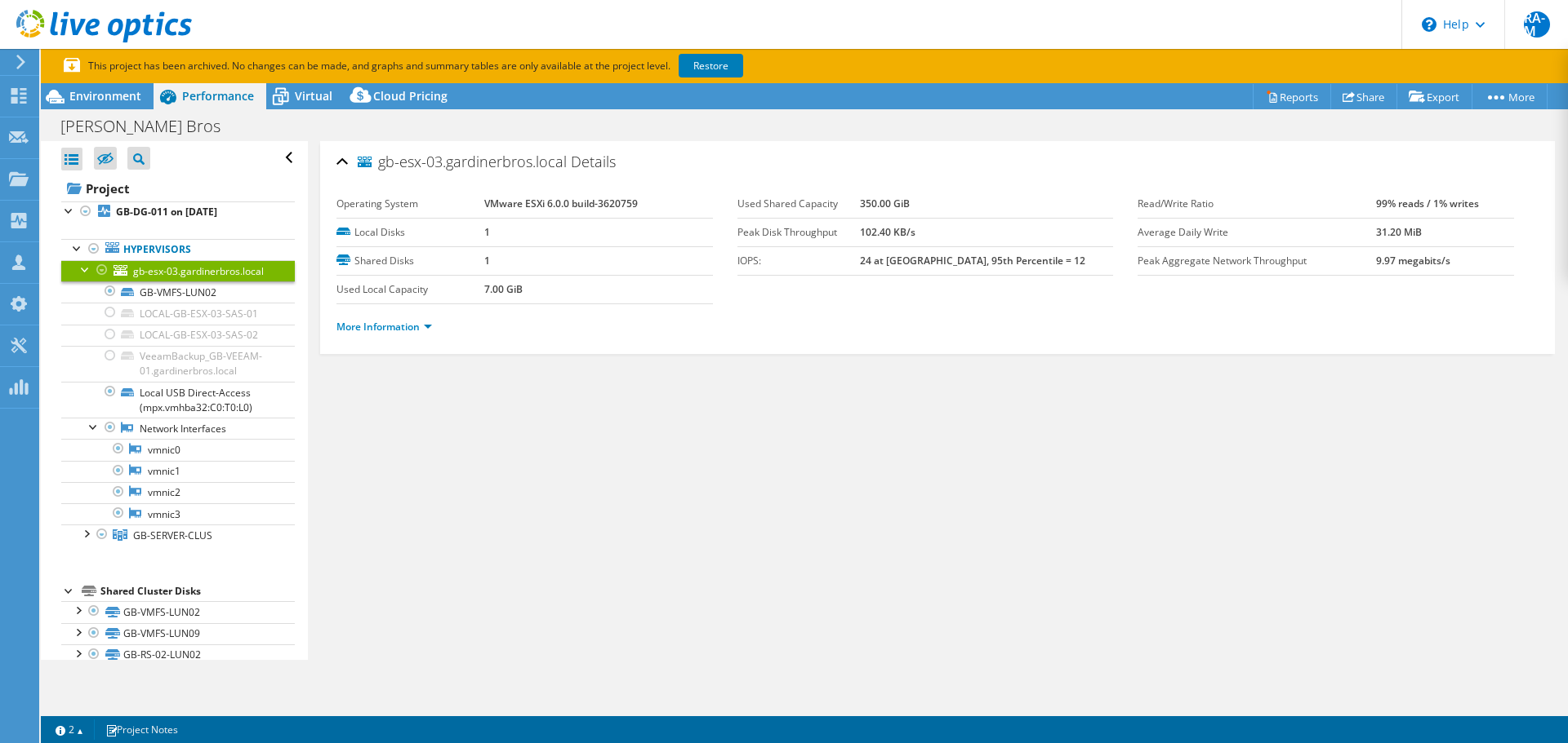
click at [82, 270] on div at bounding box center [86, 269] width 17 height 17
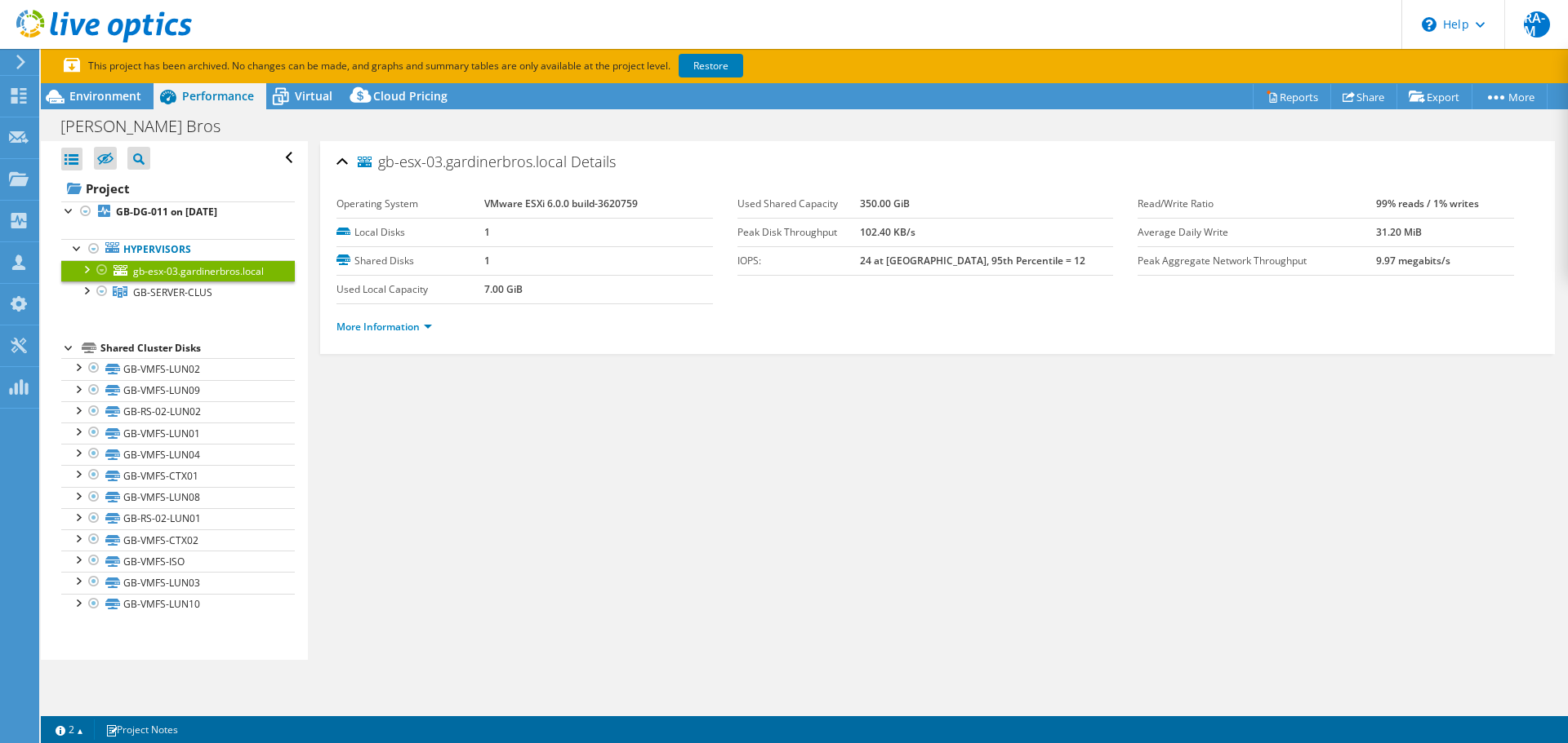
click at [85, 272] on div at bounding box center [86, 269] width 17 height 17
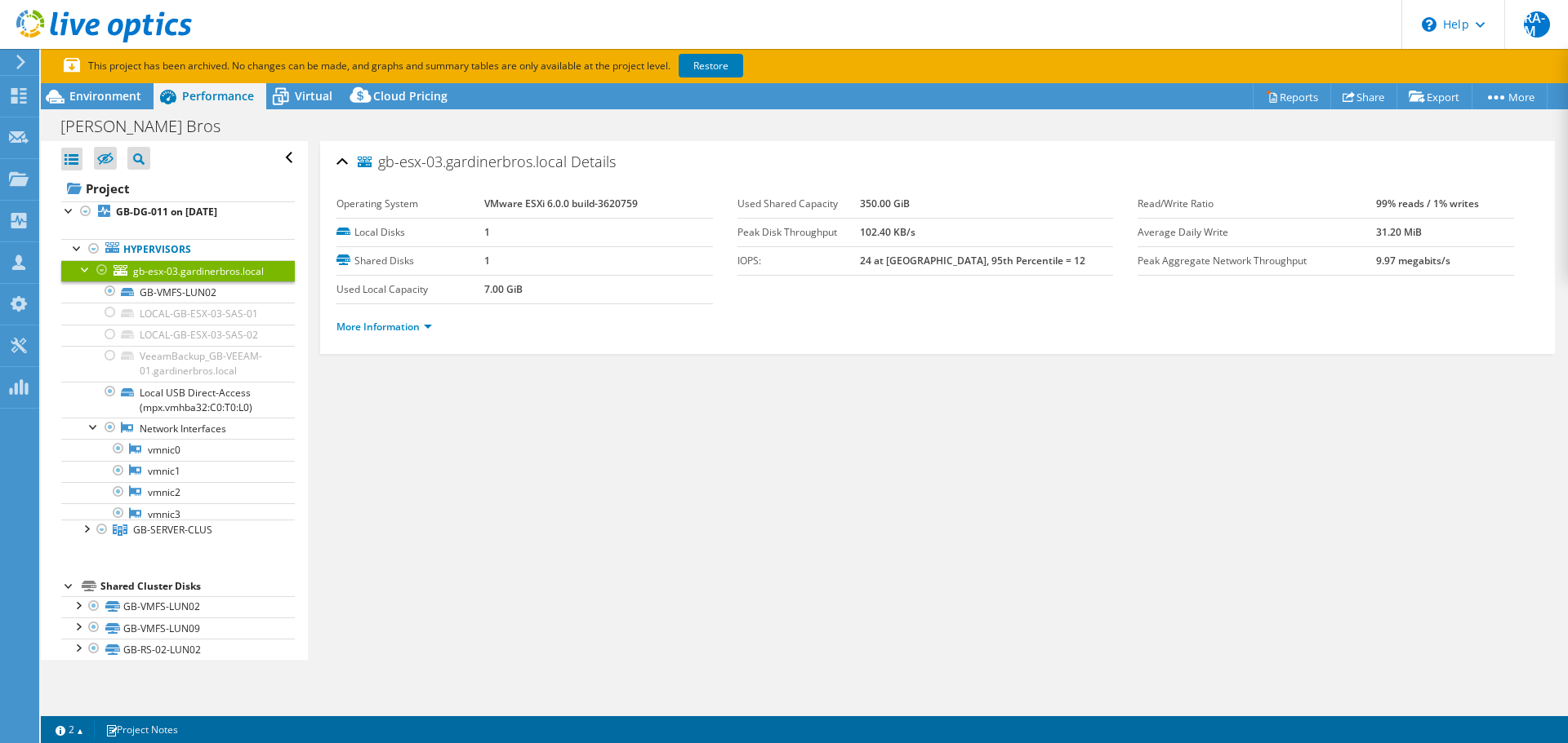
click at [85, 272] on div at bounding box center [86, 269] width 17 height 17
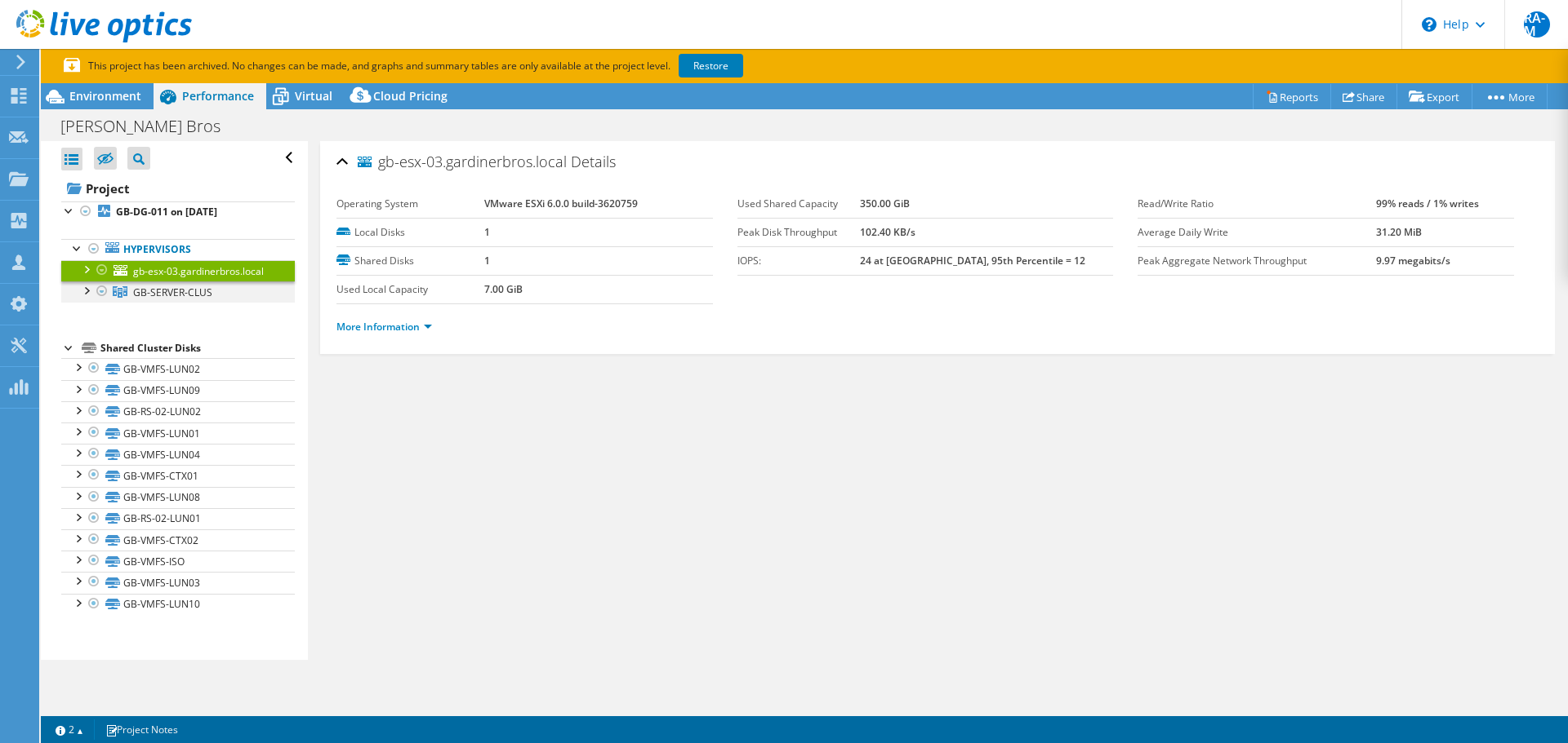
click at [89, 298] on div at bounding box center [86, 290] width 17 height 17
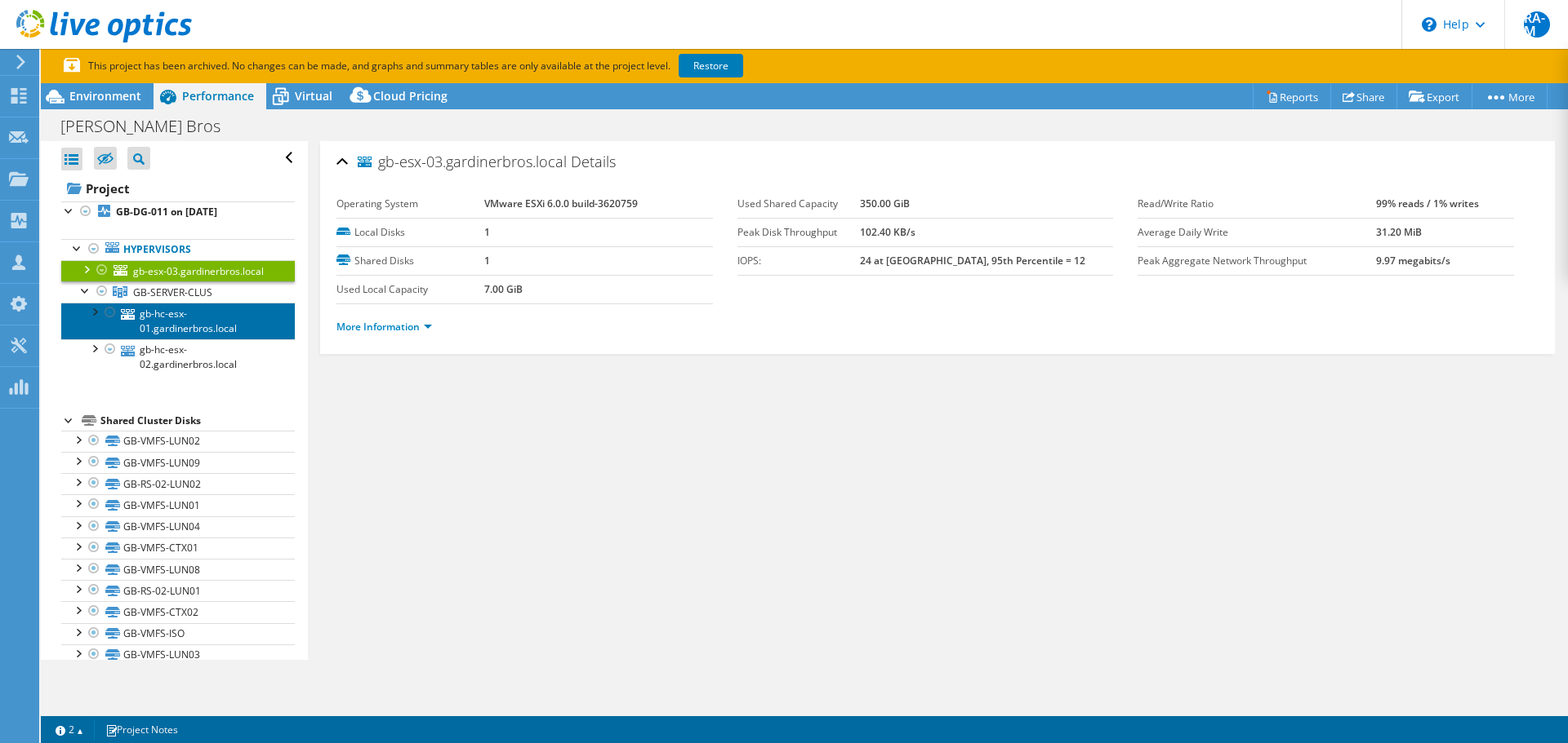
click at [153, 339] on link "gb-hc-esx-01.gardinerbros.local" at bounding box center [178, 321] width 234 height 36
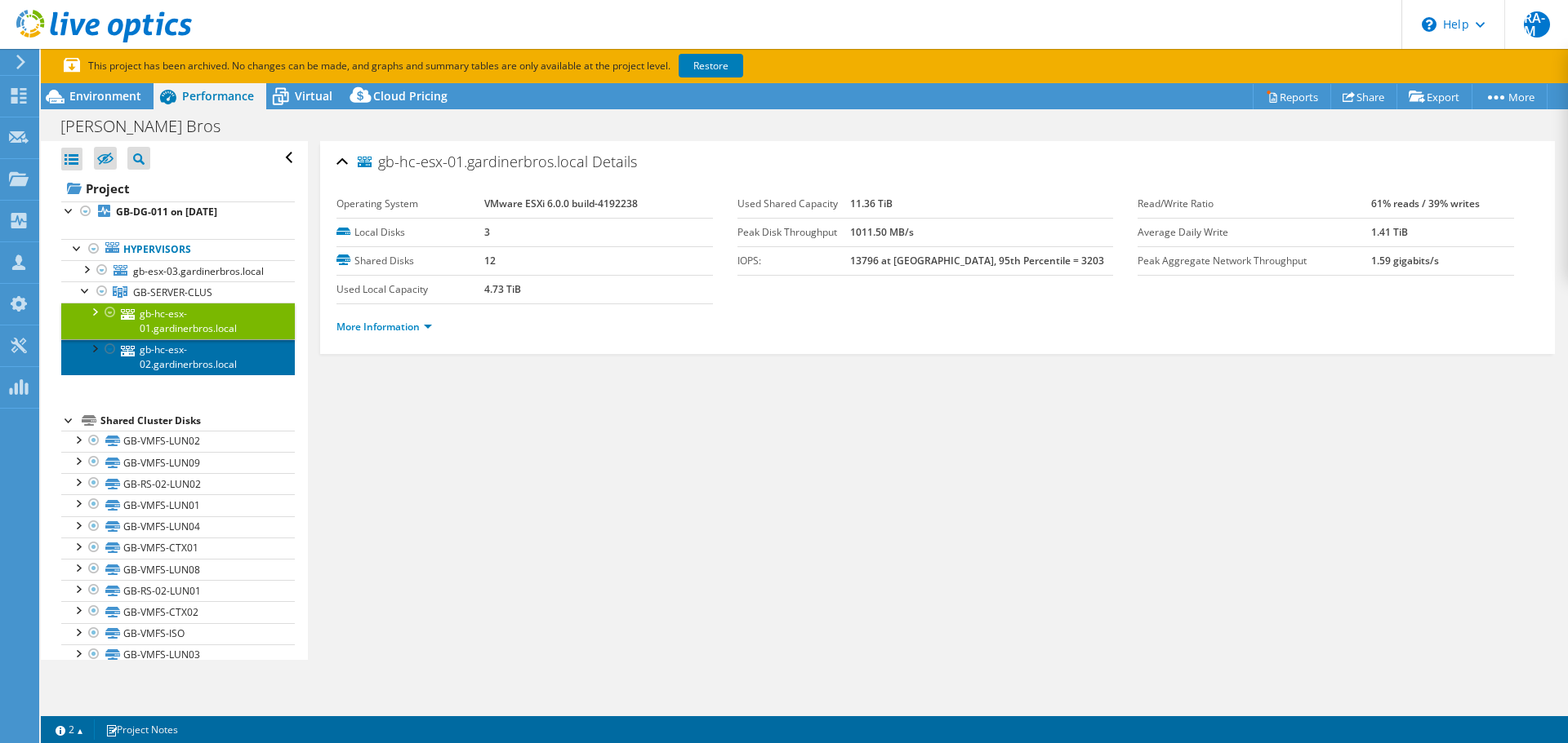
click at [170, 376] on link "gb-hc-esx-02.gardinerbros.local" at bounding box center [178, 357] width 234 height 36
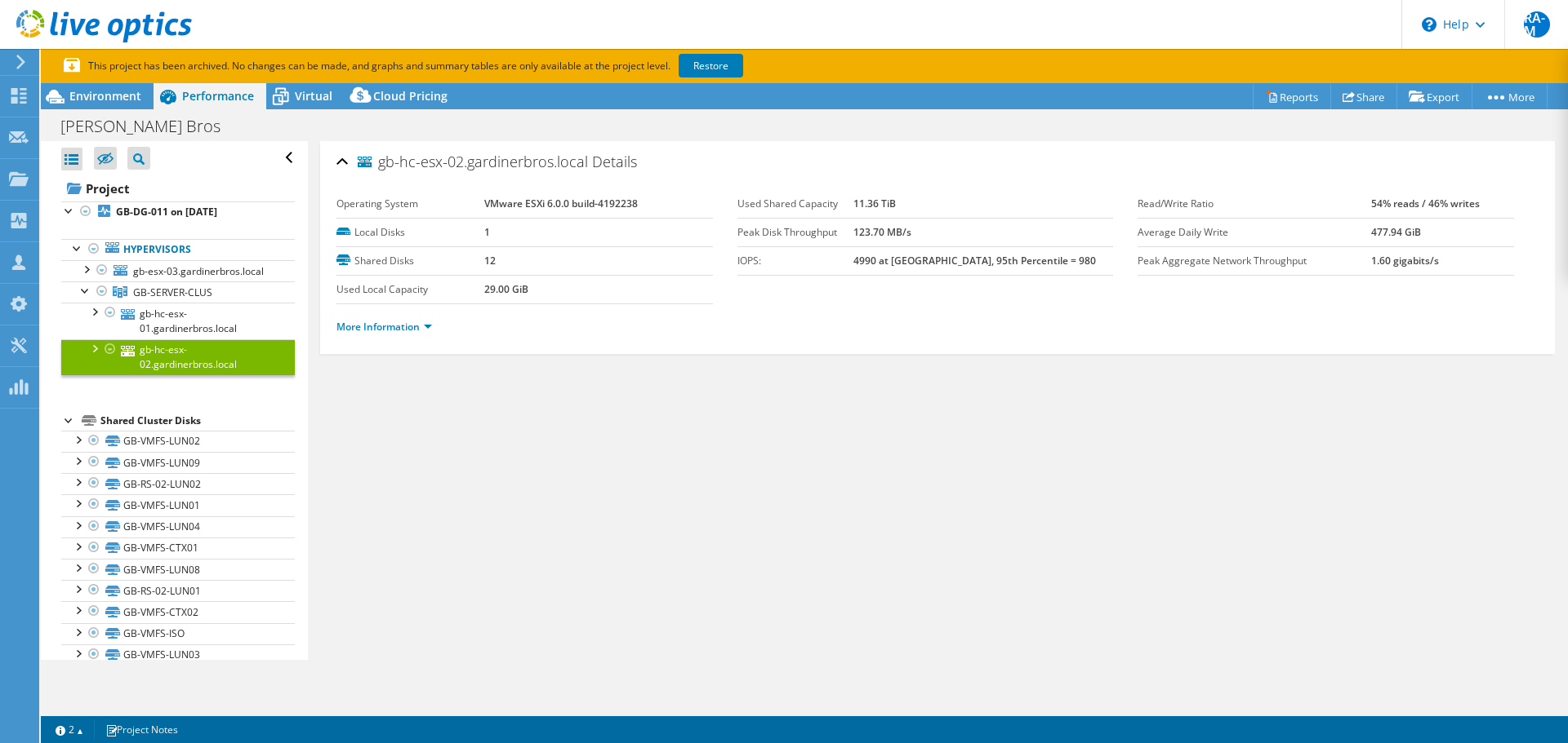
click at [97, 356] on div at bounding box center [94, 348] width 17 height 17
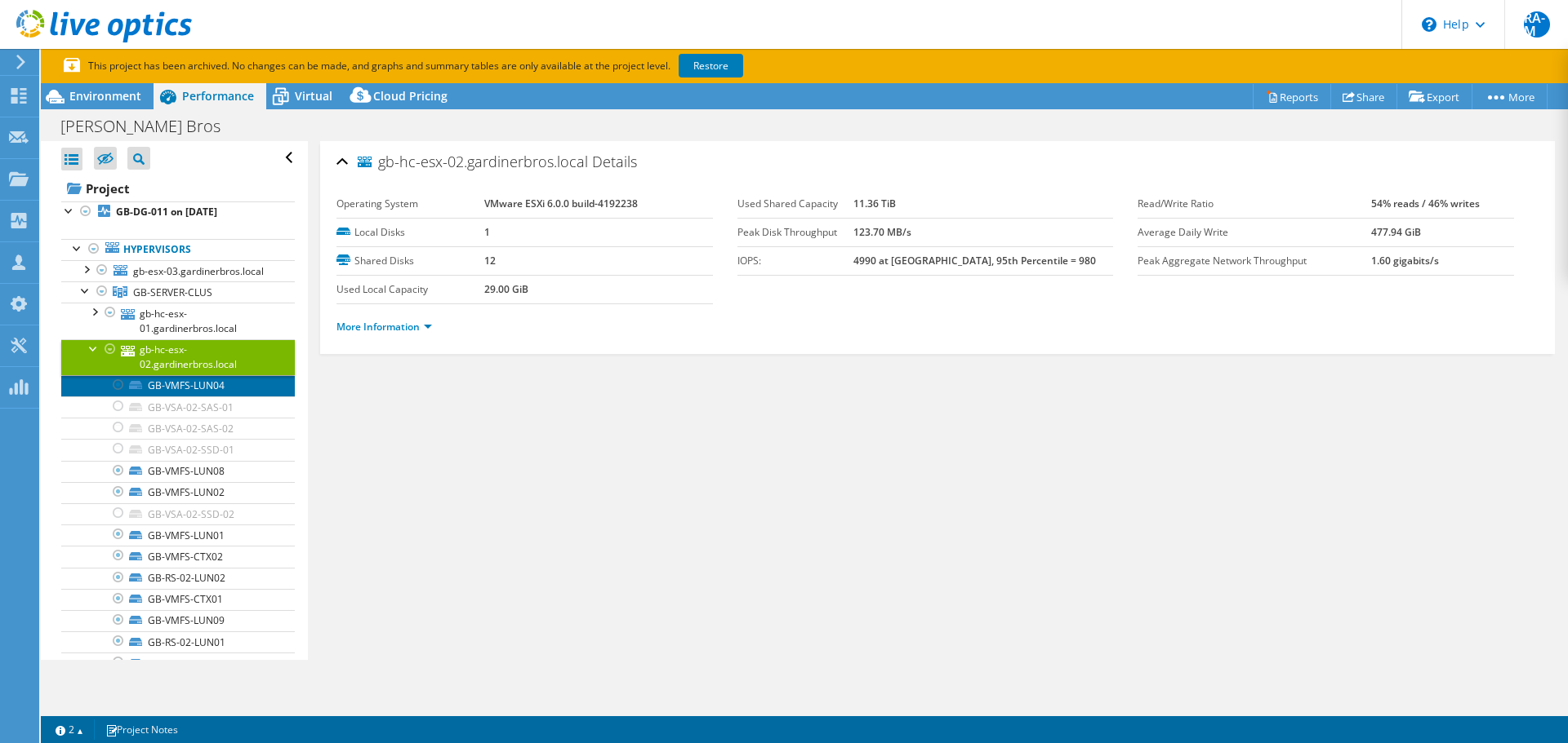
click at [149, 397] on link "GB-VMFS-LUN04" at bounding box center [178, 386] width 234 height 21
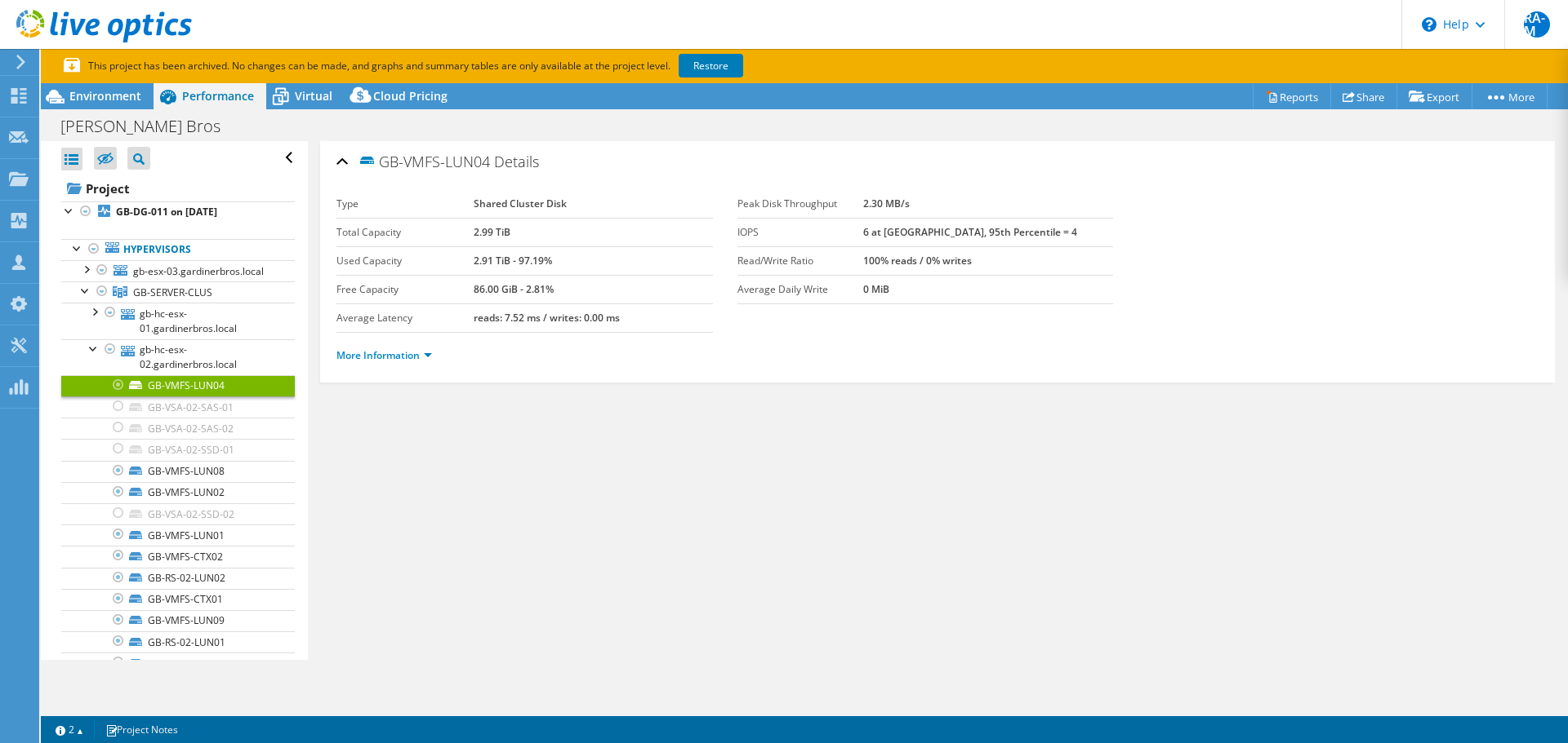
click at [379, 347] on li "More Information" at bounding box center [389, 356] width 105 height 18
click at [379, 348] on link "More Information" at bounding box center [384, 355] width 95 height 14
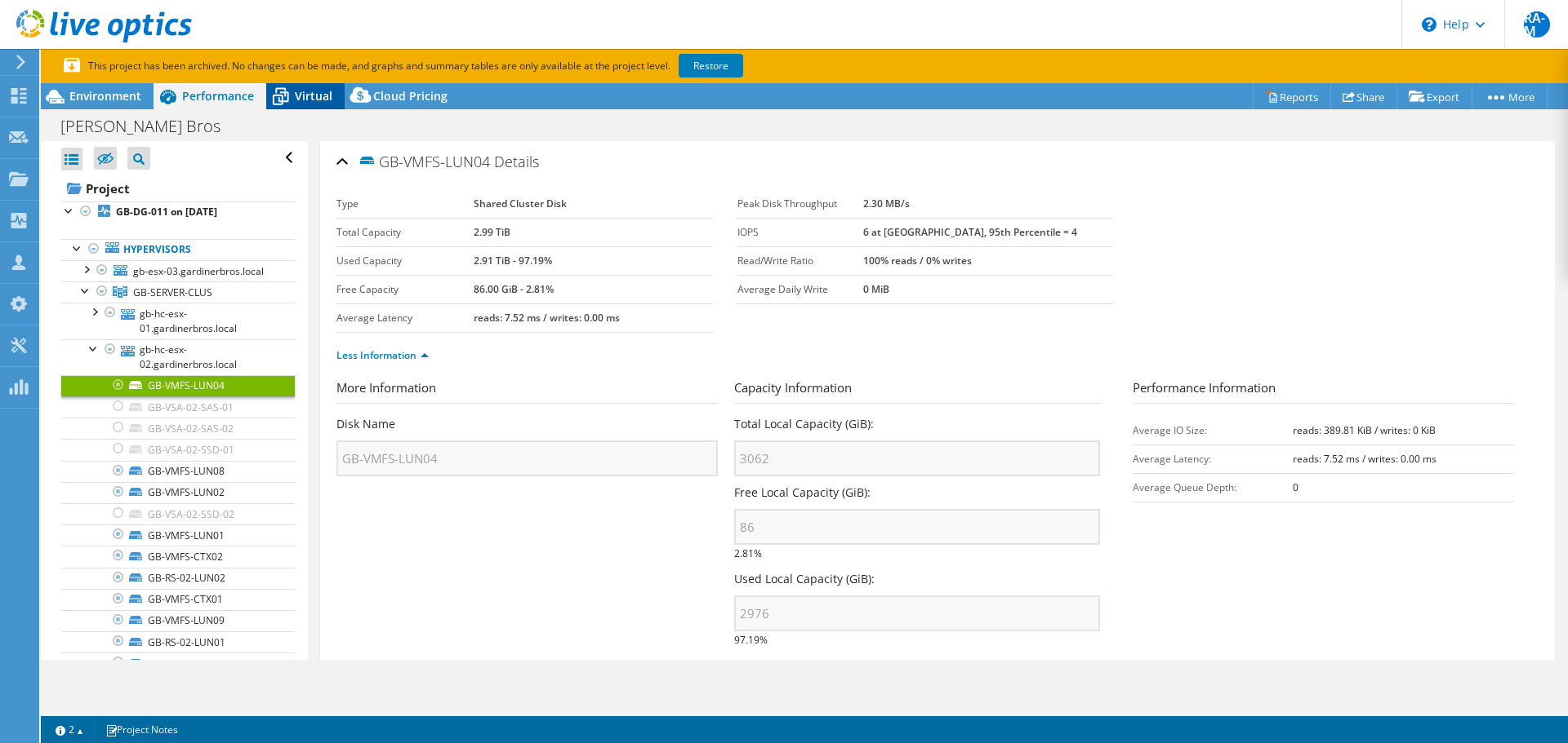
click at [315, 98] on span "Virtual" at bounding box center [313, 96] width 38 height 16
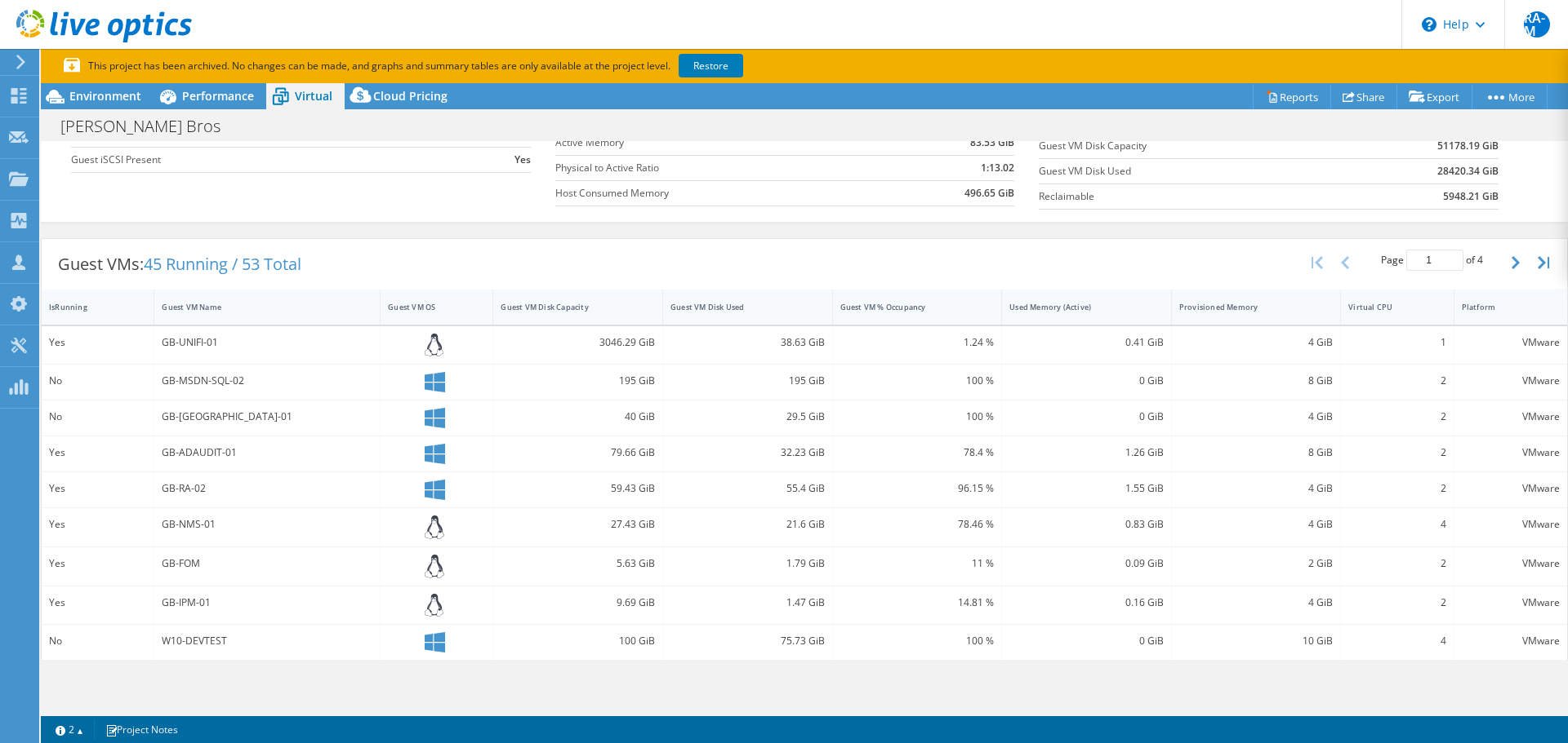
scroll to position [46, 0]
